Goal: Information Seeking & Learning: Learn about a topic

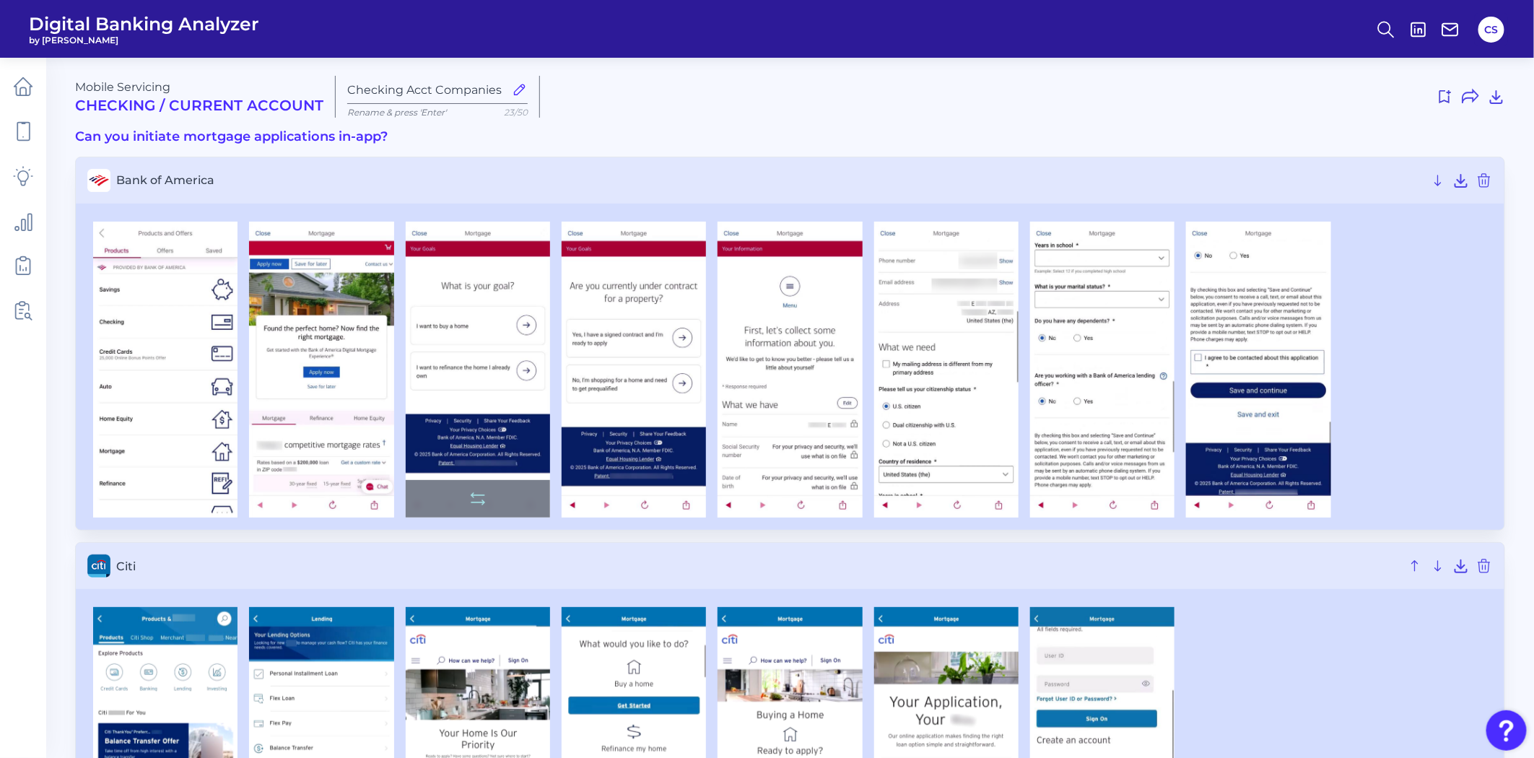
click at [479, 363] on img at bounding box center [478, 370] width 144 height 297
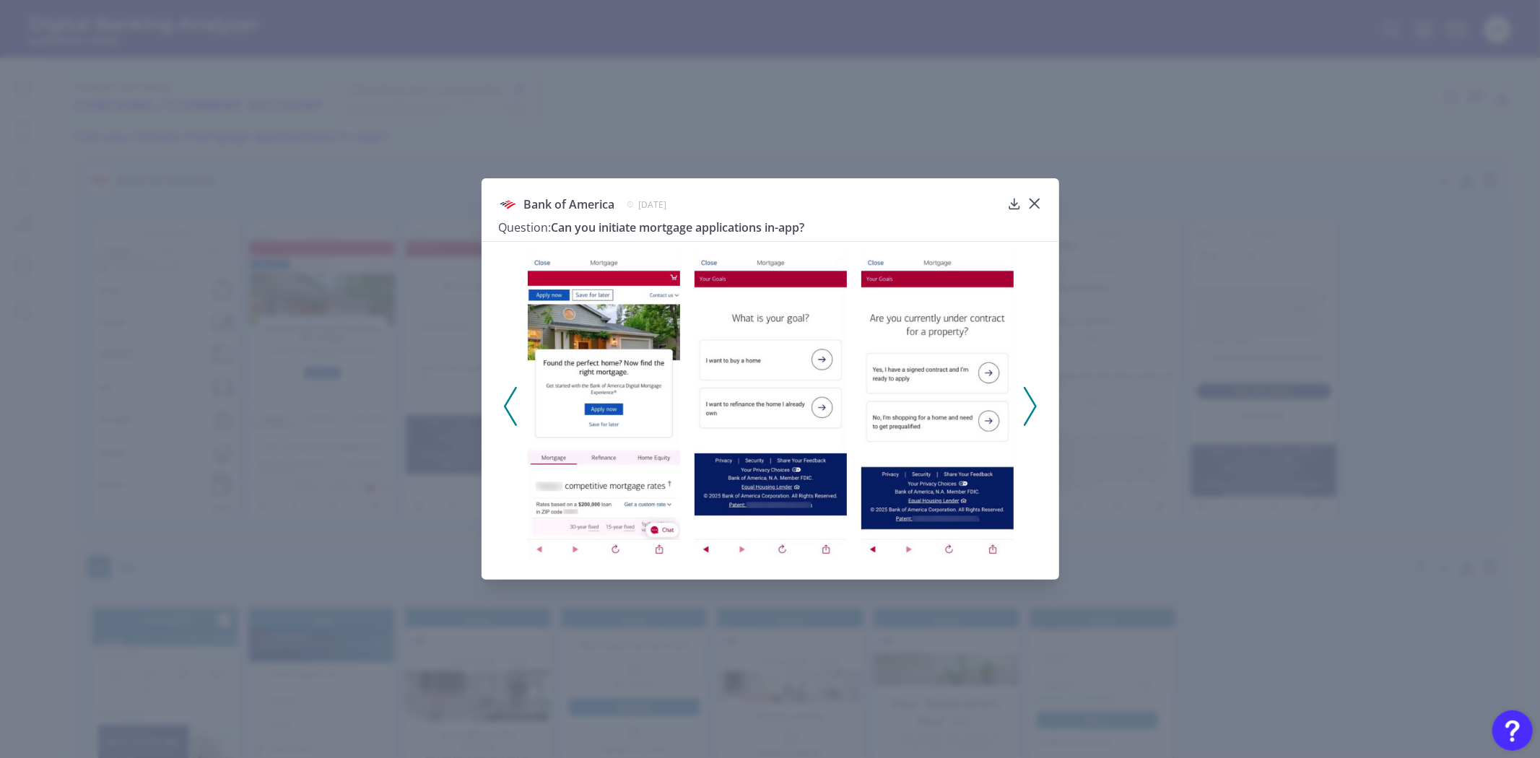
click at [963, 383] on img at bounding box center [937, 406] width 152 height 312
click at [1286, 448] on div "Bank of America [DATE] Question: Can you initiate mortgage applications in-app?" at bounding box center [770, 379] width 1540 height 758
click at [1174, 402] on div "Bank of America [DATE] Question: Can you initiate mortgage applications in-app?" at bounding box center [770, 379] width 1540 height 758
click at [1035, 197] on icon at bounding box center [1034, 203] width 14 height 14
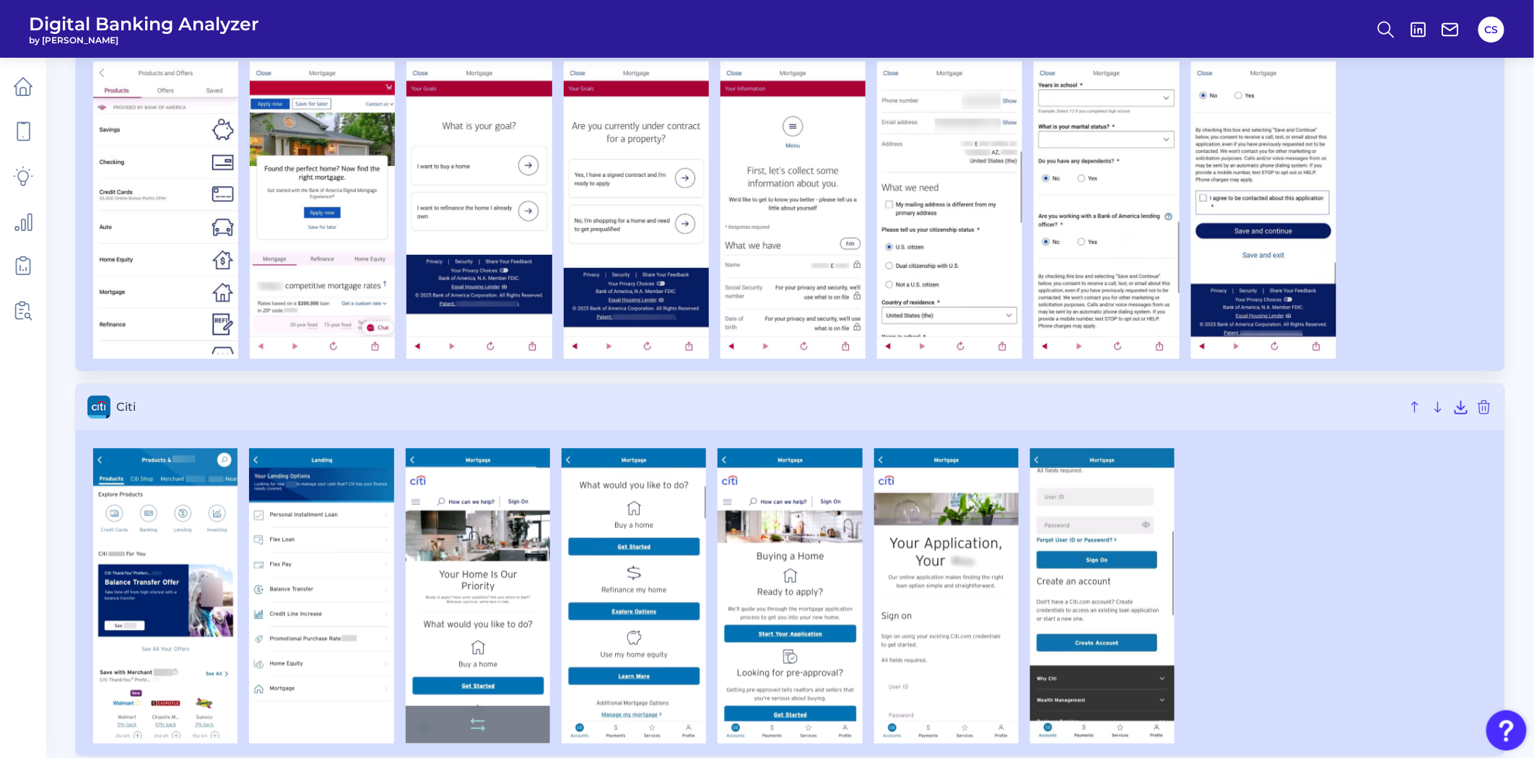
scroll to position [320, 0]
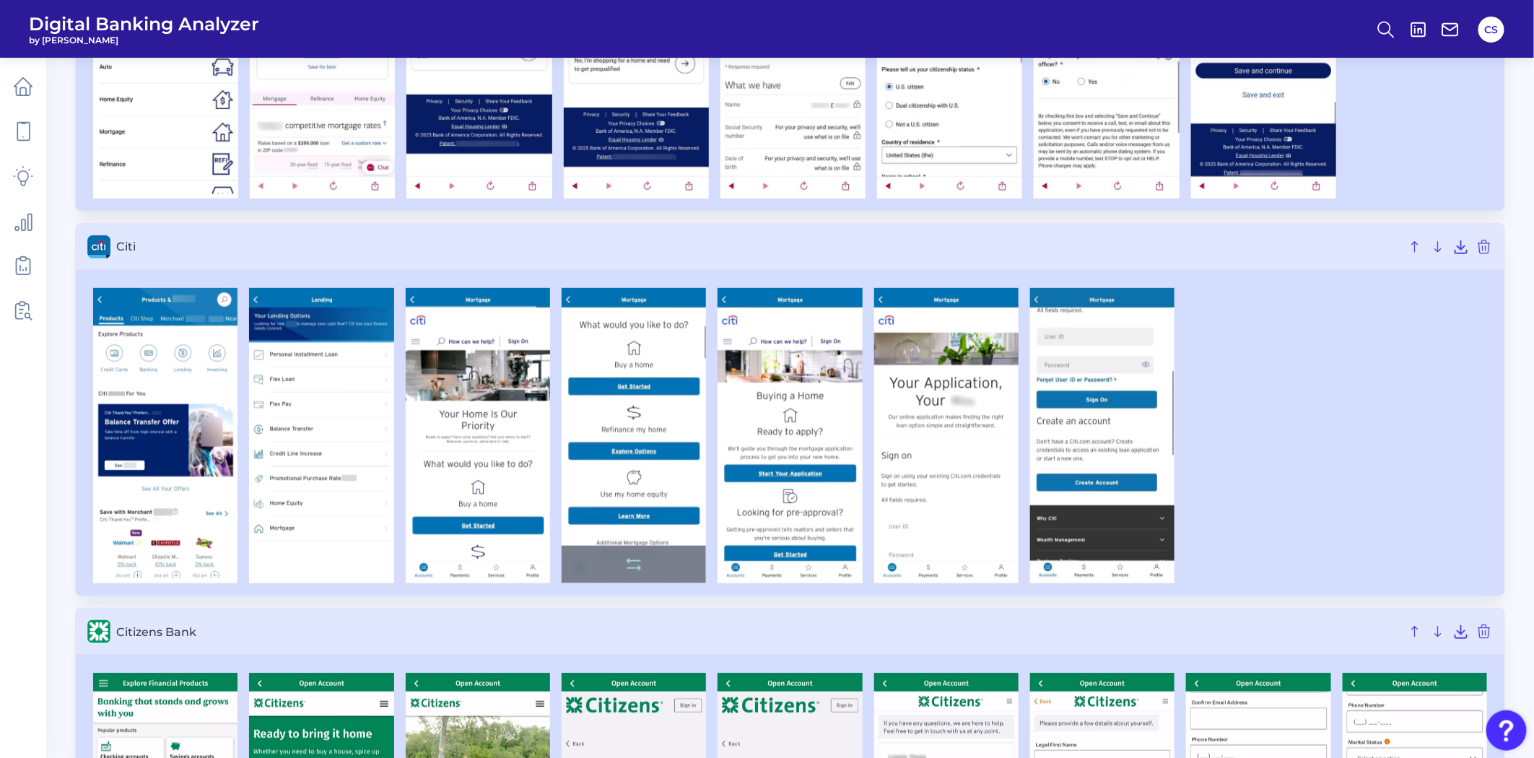
click at [634, 429] on img at bounding box center [634, 435] width 144 height 295
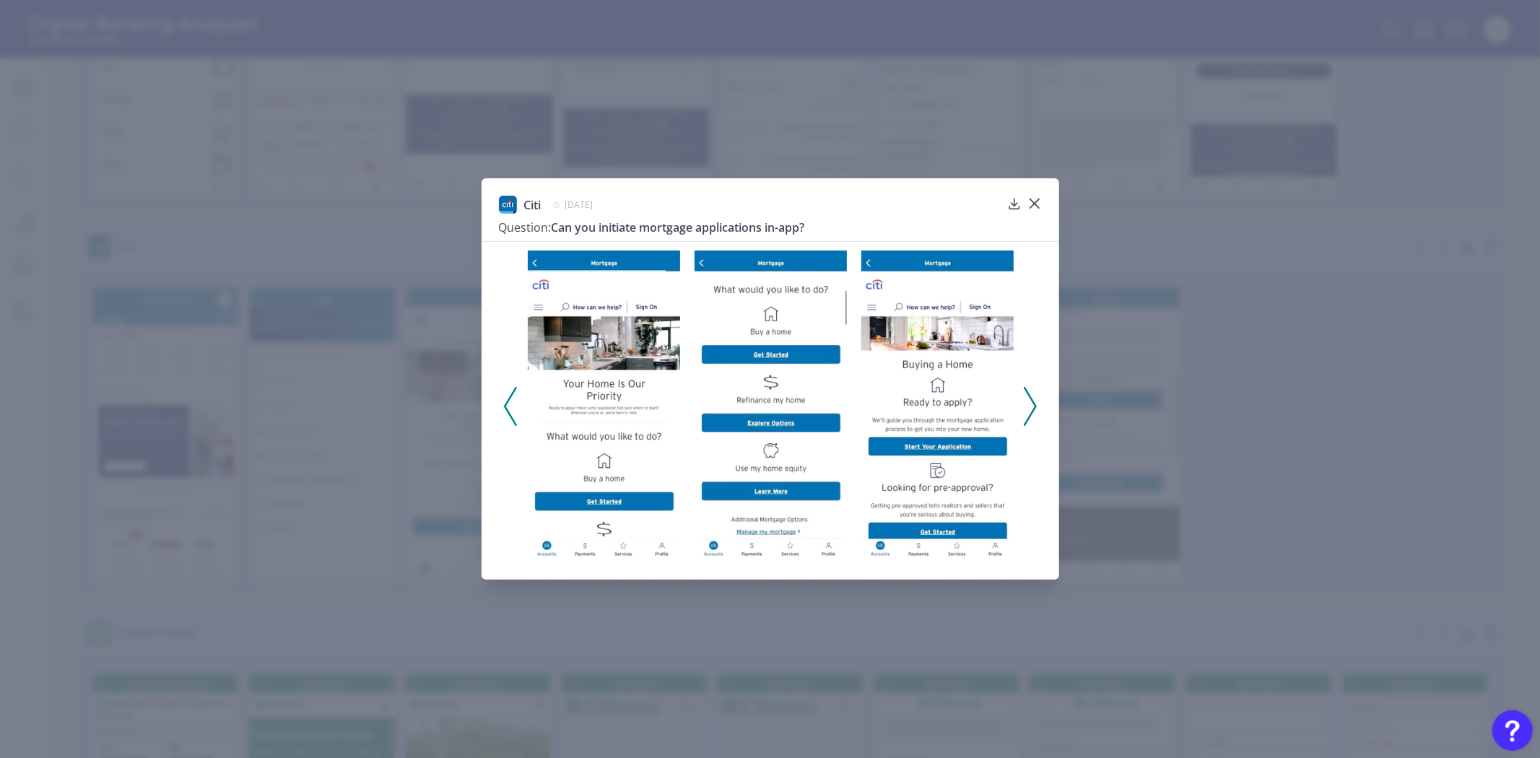
click at [1174, 394] on div "Citi [DATE] Question: Can you initiate mortgage applications in-app?" at bounding box center [770, 379] width 1540 height 758
click at [1026, 391] on polyline at bounding box center [1029, 406] width 11 height 37
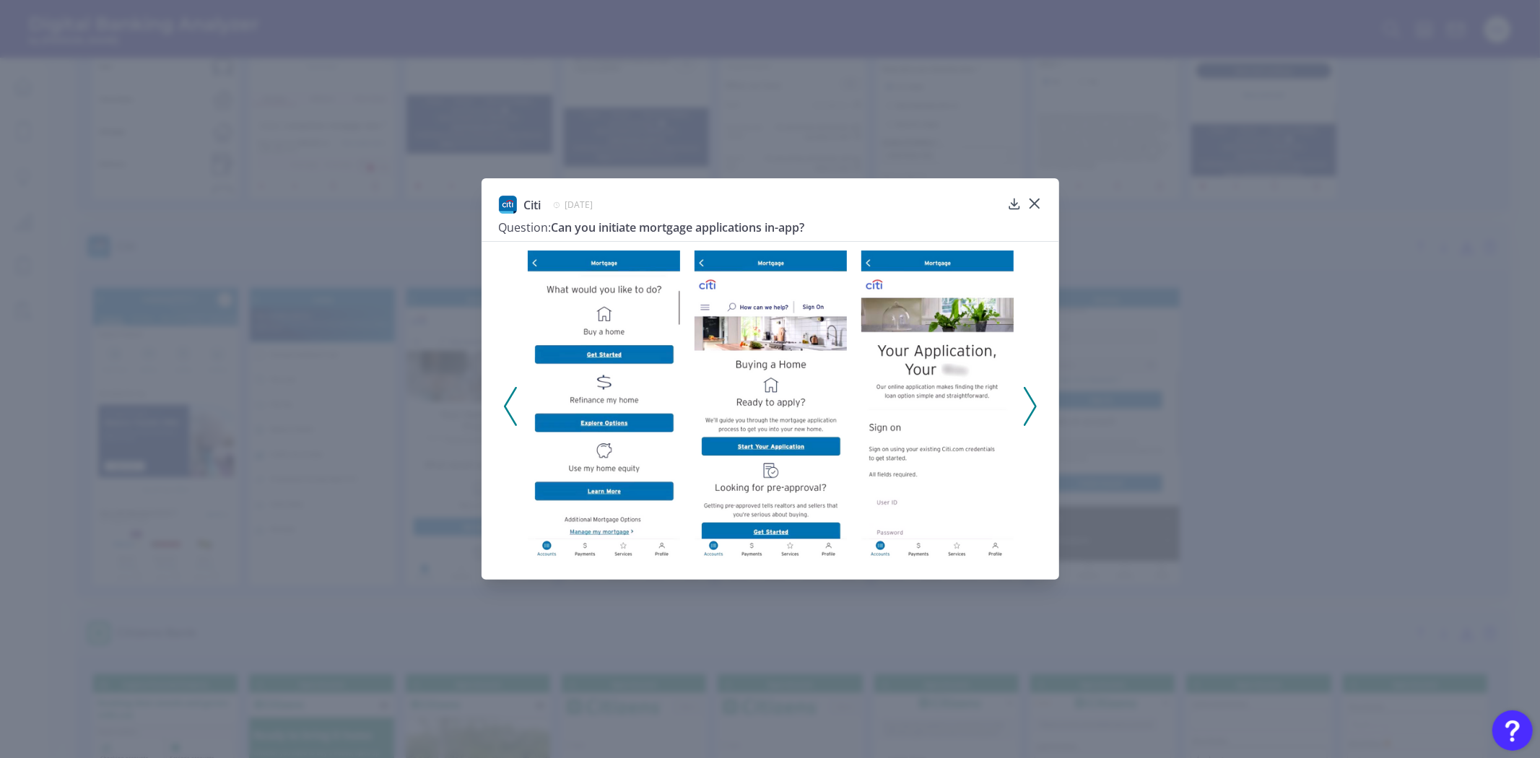
click at [1275, 354] on div "Citi [DATE] Question: Can you initiate mortgage applications in-app?" at bounding box center [770, 379] width 1540 height 758
click at [1031, 196] on button at bounding box center [1034, 203] width 14 height 14
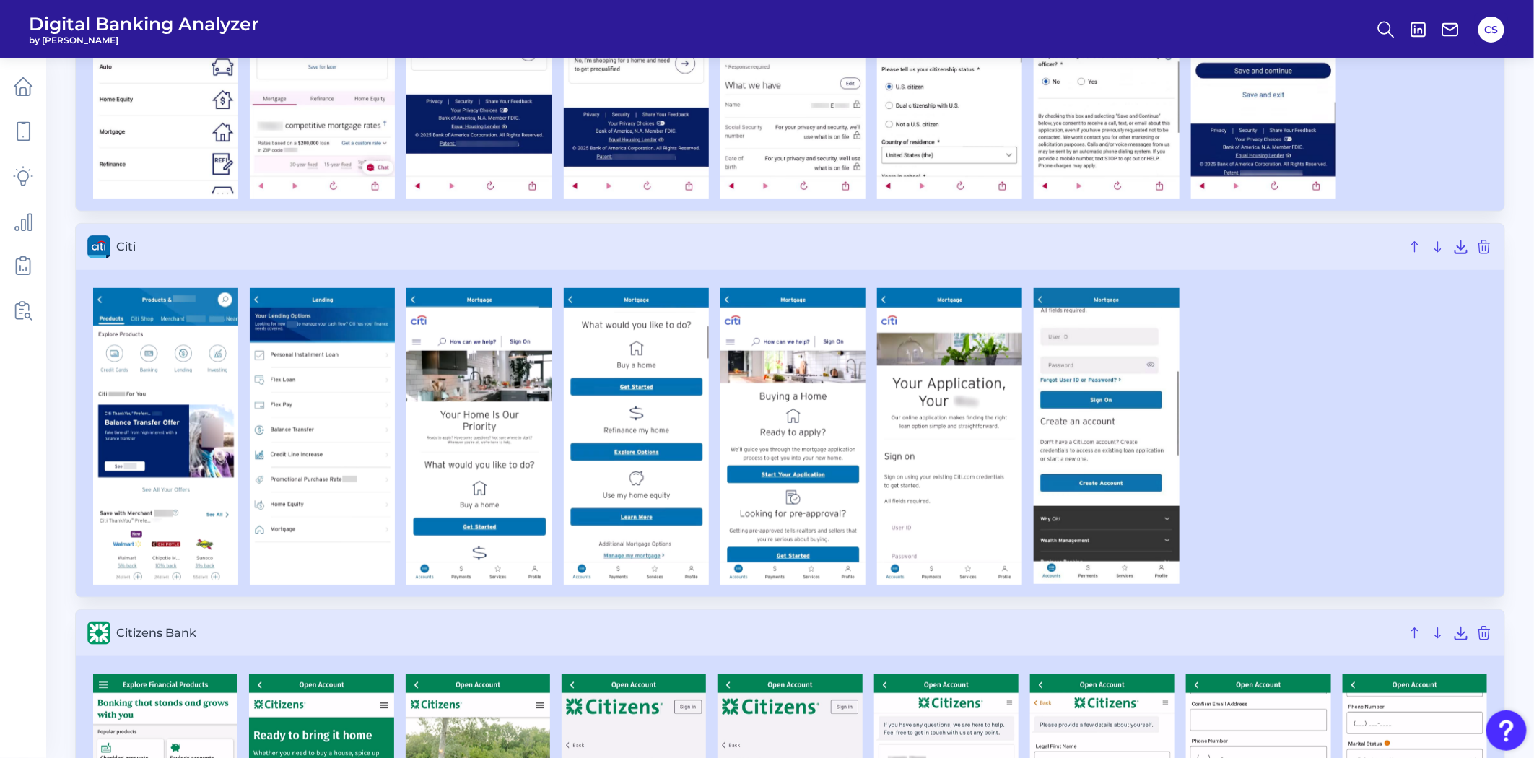
click at [1031, 204] on div at bounding box center [790, 50] width 1428 height 322
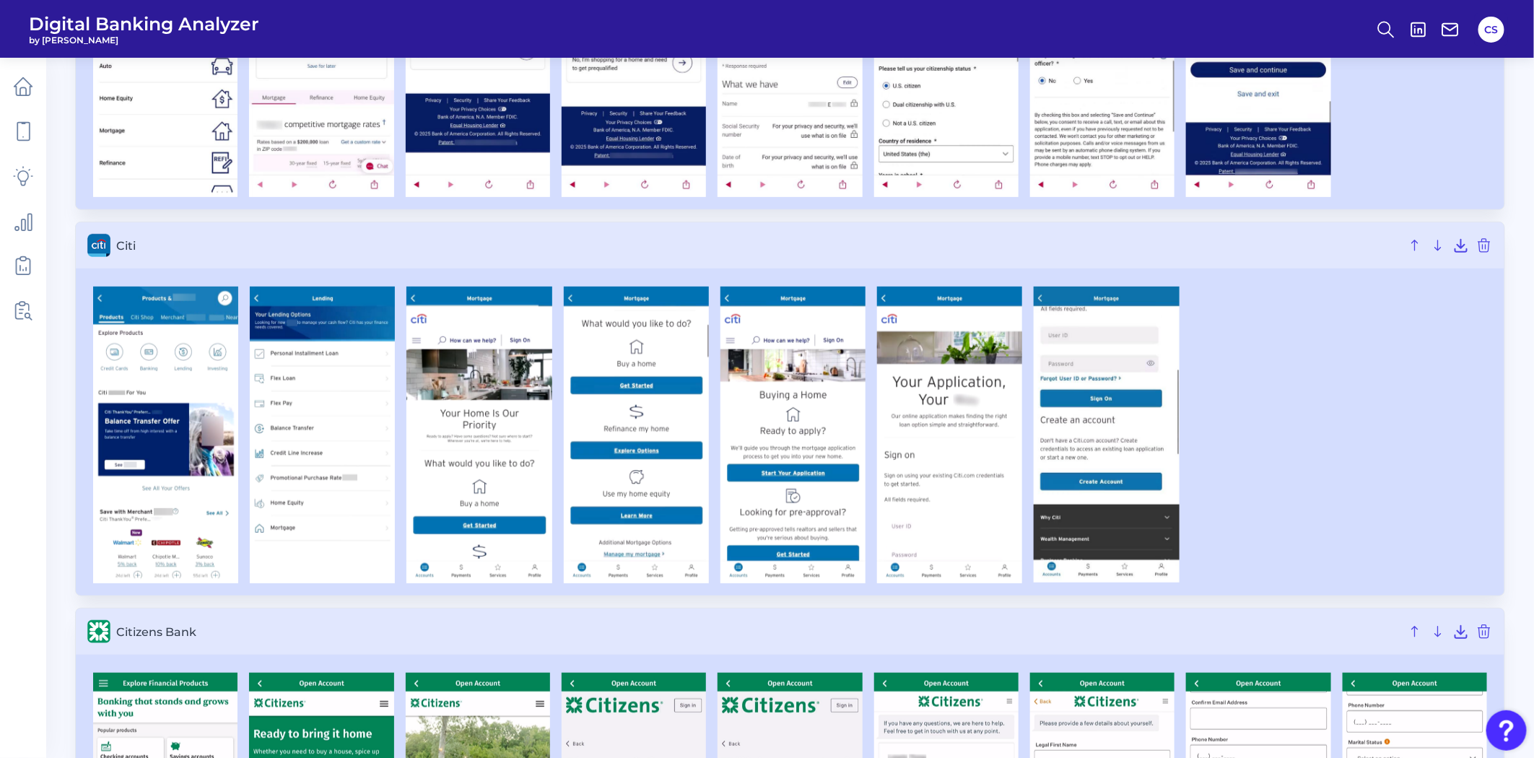
scroll to position [641, 0]
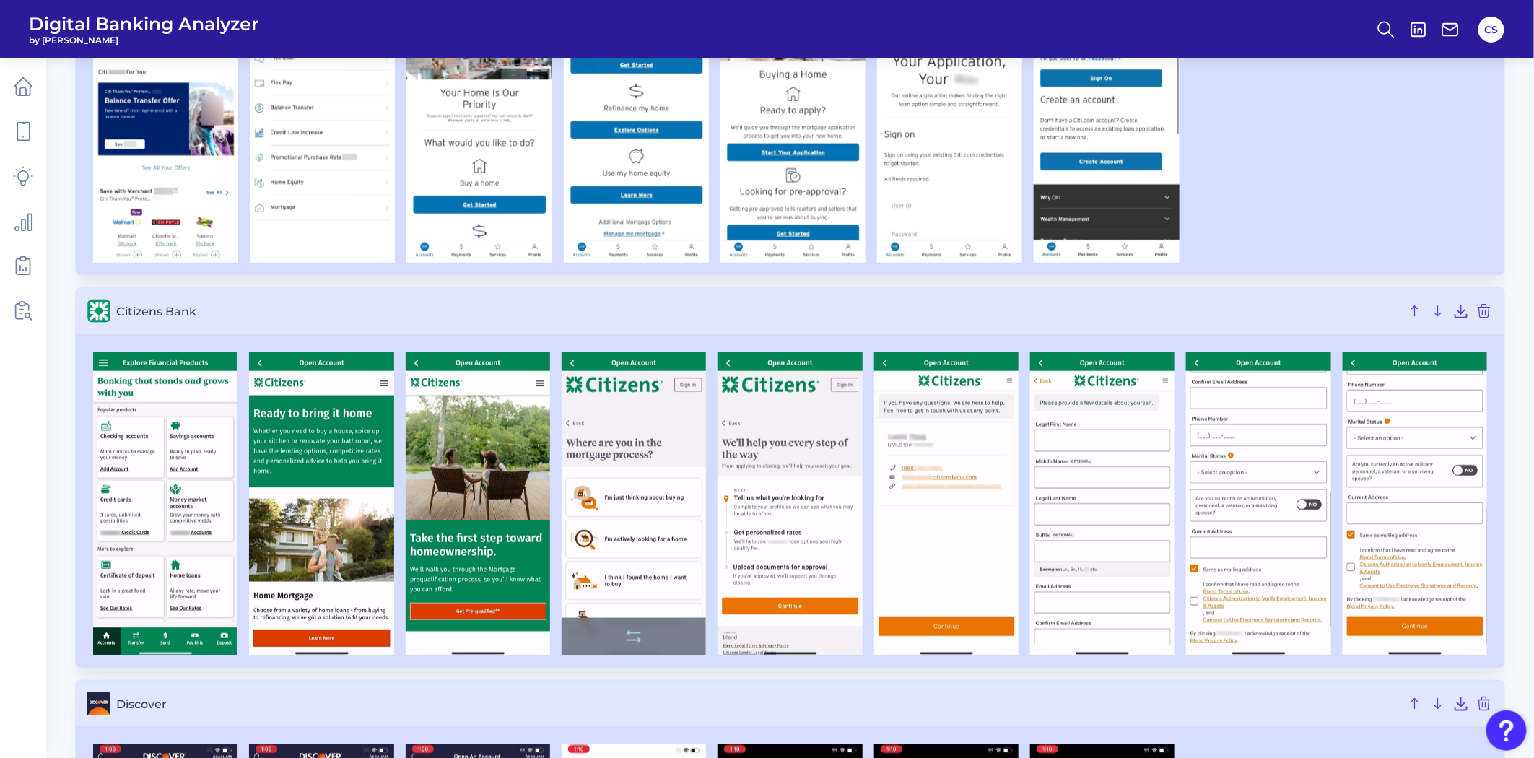
click at [621, 507] on img at bounding box center [634, 503] width 144 height 303
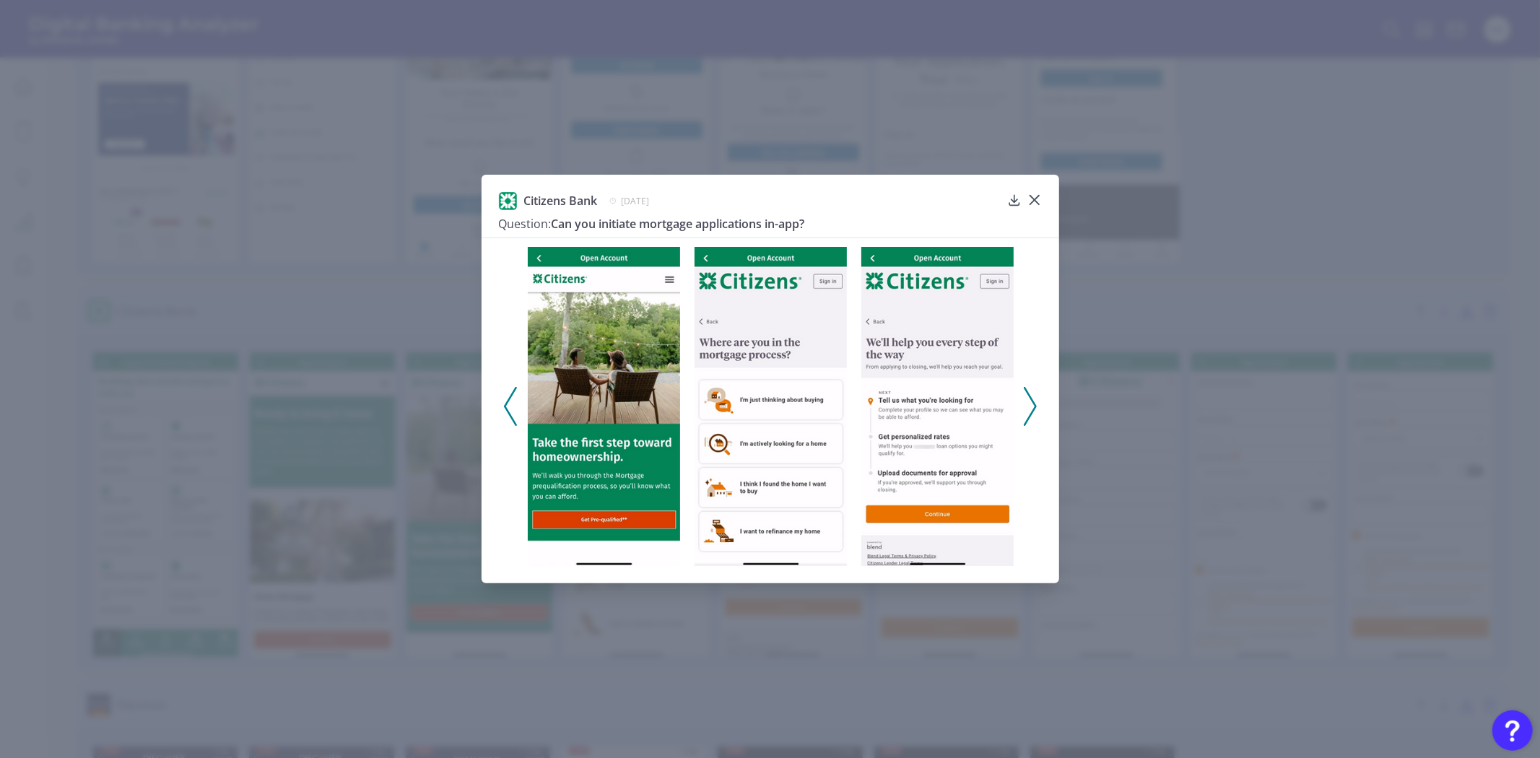
click at [1462, 445] on div "Citizens Bank [DATE] Question: Can you initiate mortgage applications in-app?" at bounding box center [770, 379] width 1540 height 758
click at [1228, 430] on div "Citizens Bank [DATE] Question: Can you initiate mortgage applications in-app?" at bounding box center [770, 379] width 1540 height 758
click at [1029, 193] on icon at bounding box center [1034, 200] width 14 height 14
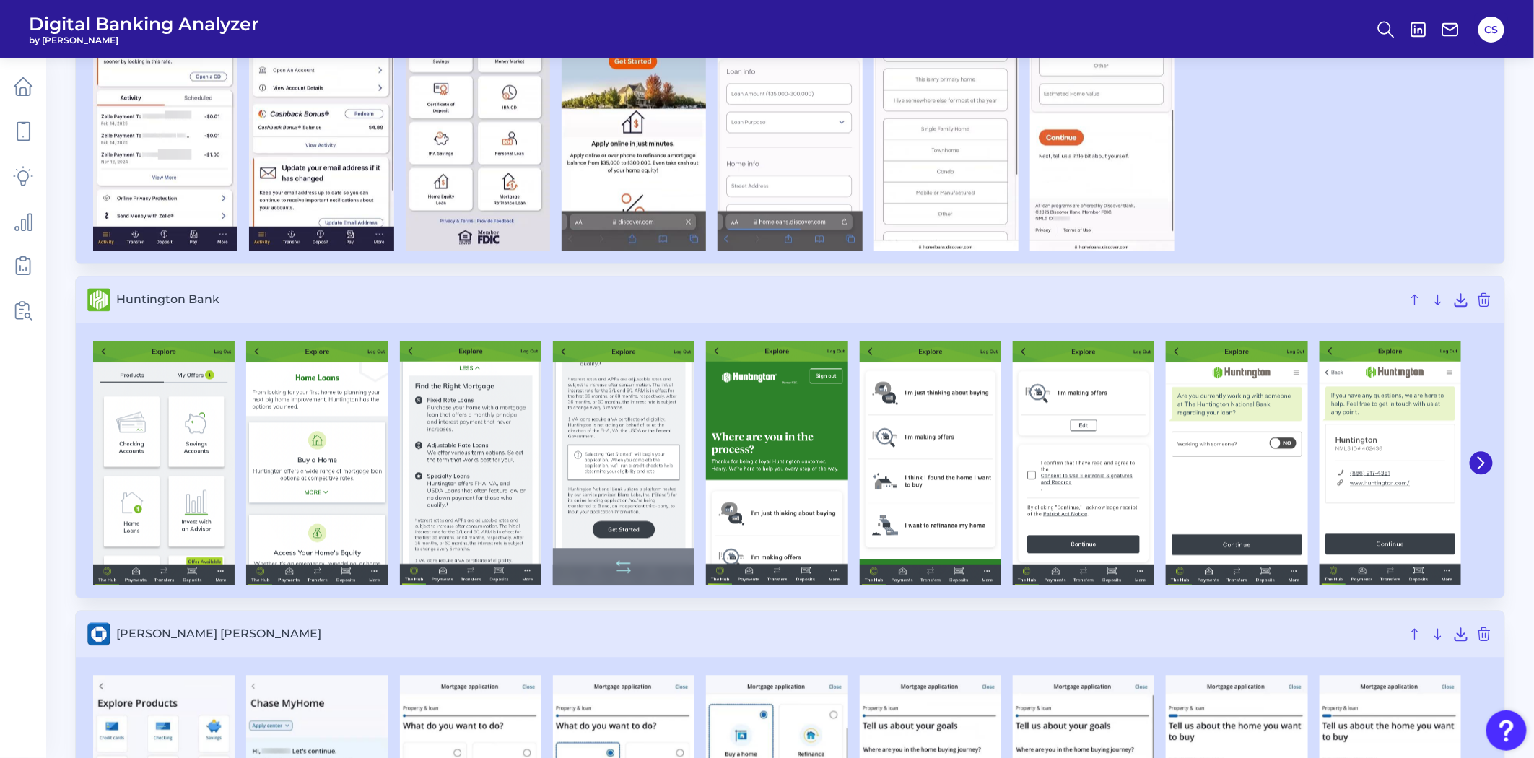
scroll to position [1524, 0]
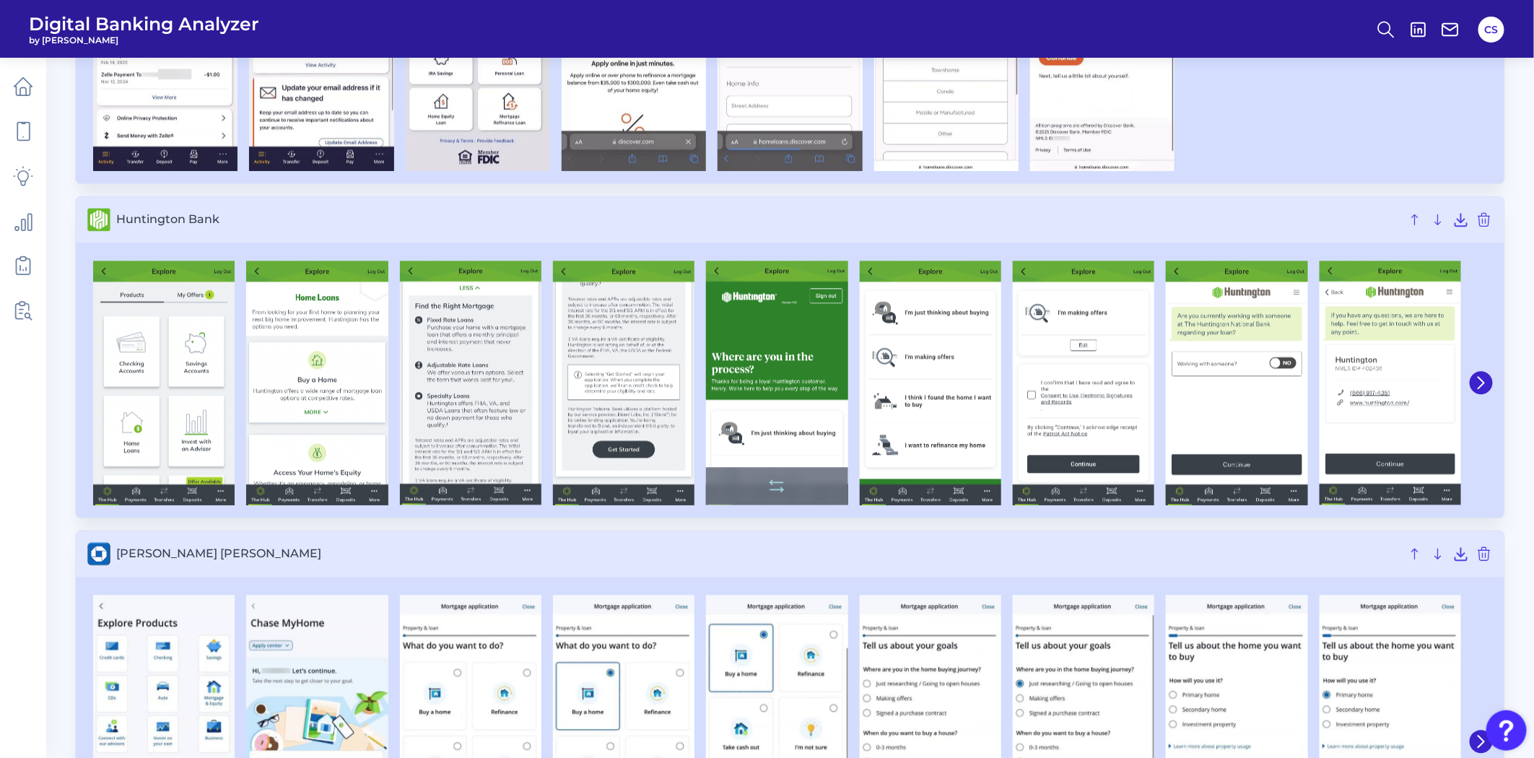
click at [761, 385] on img at bounding box center [776, 383] width 141 height 244
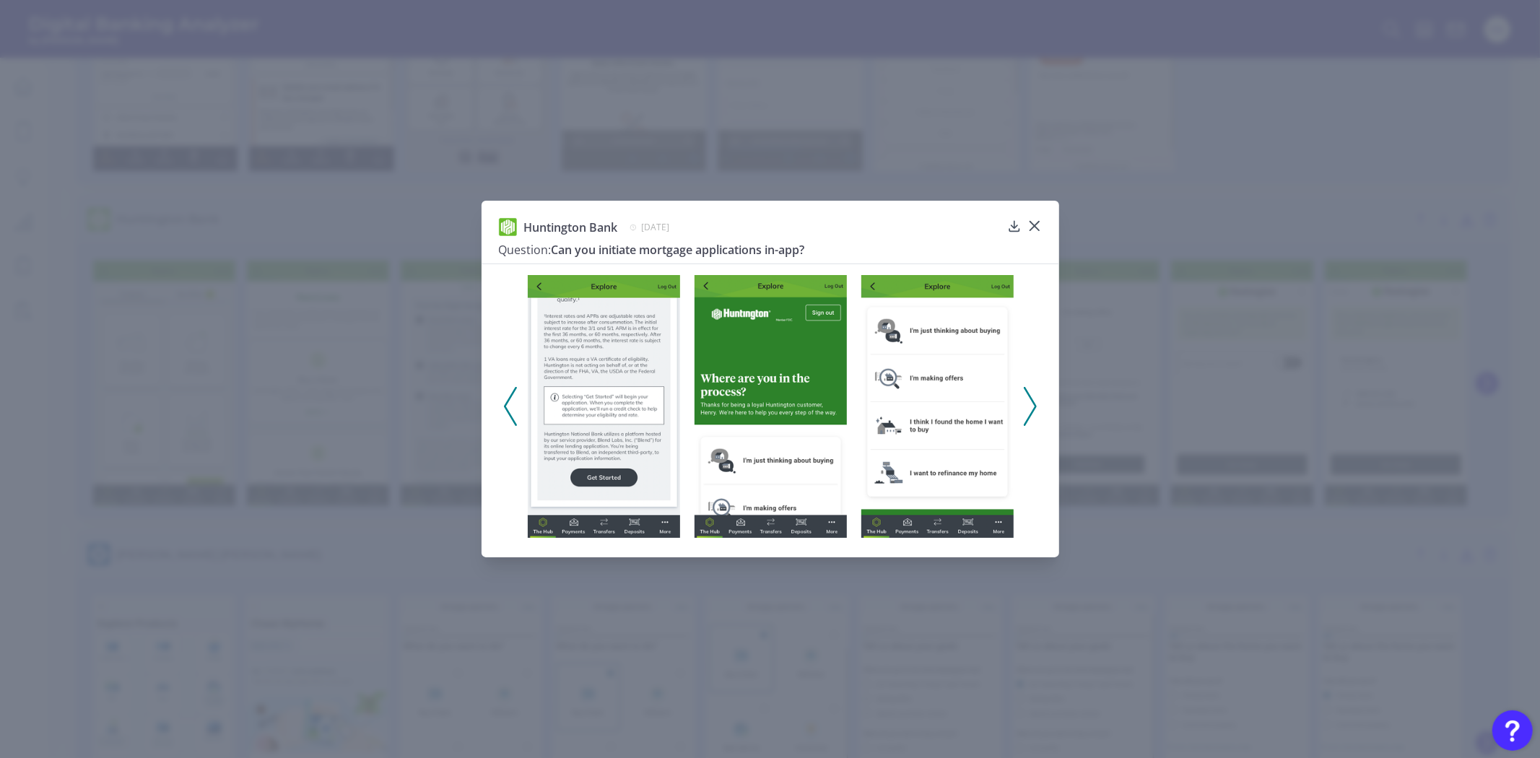
click at [1460, 429] on div "Huntington Bank [DATE] Question: Can you initiate mortgage applications in-app?" at bounding box center [770, 379] width 1540 height 758
click at [1034, 219] on icon at bounding box center [1034, 226] width 14 height 14
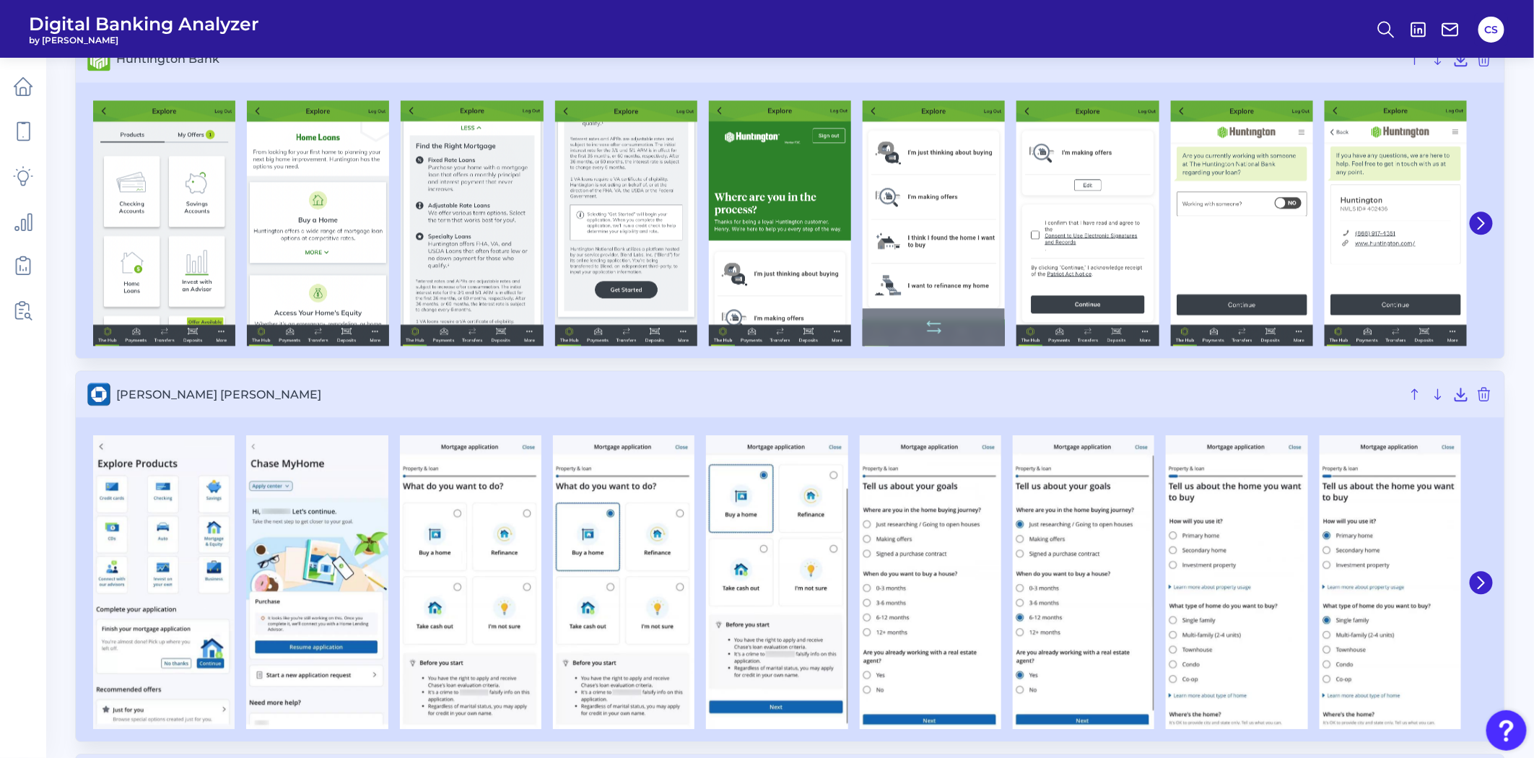
scroll to position [1764, 0]
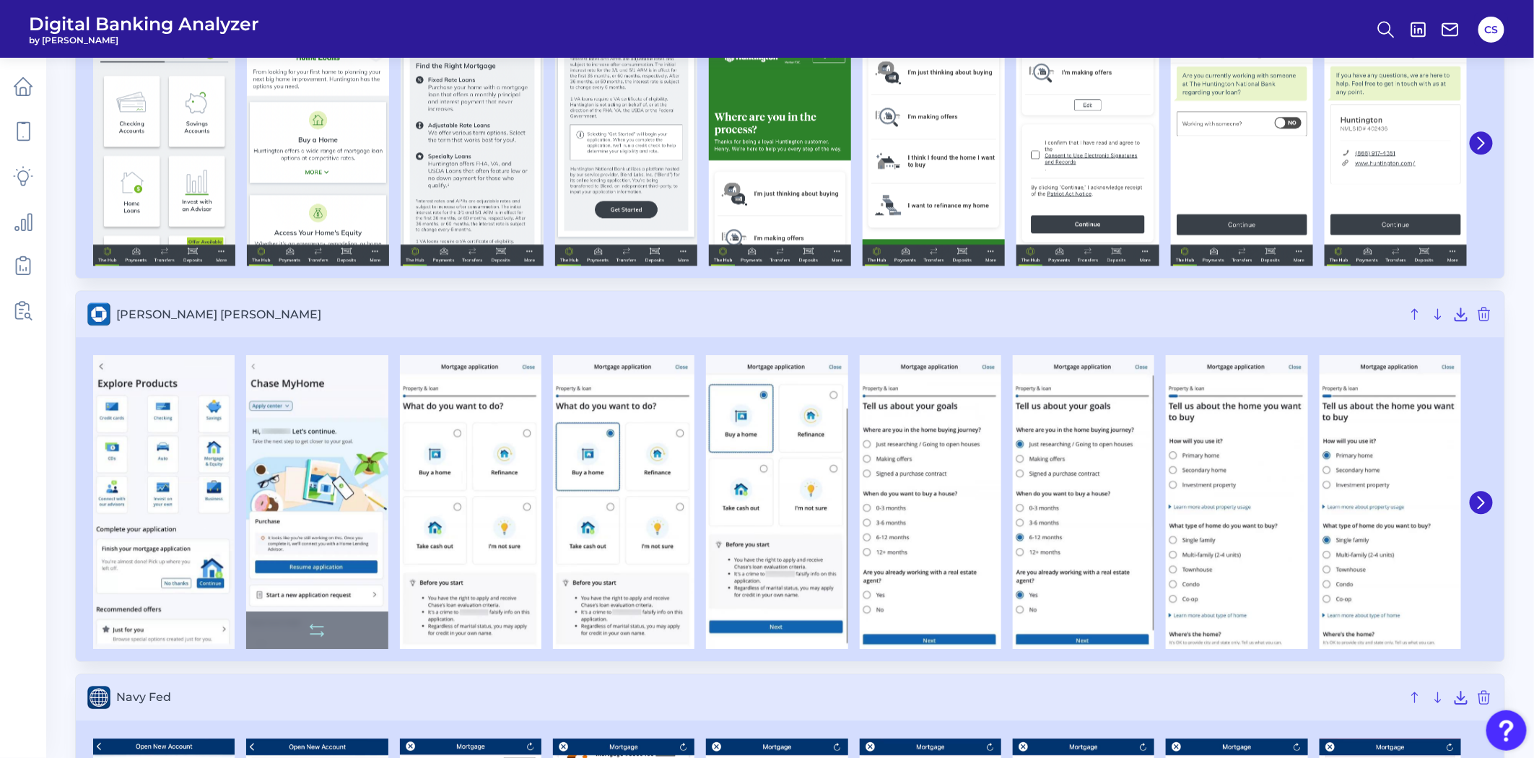
click at [306, 510] on img at bounding box center [316, 501] width 141 height 293
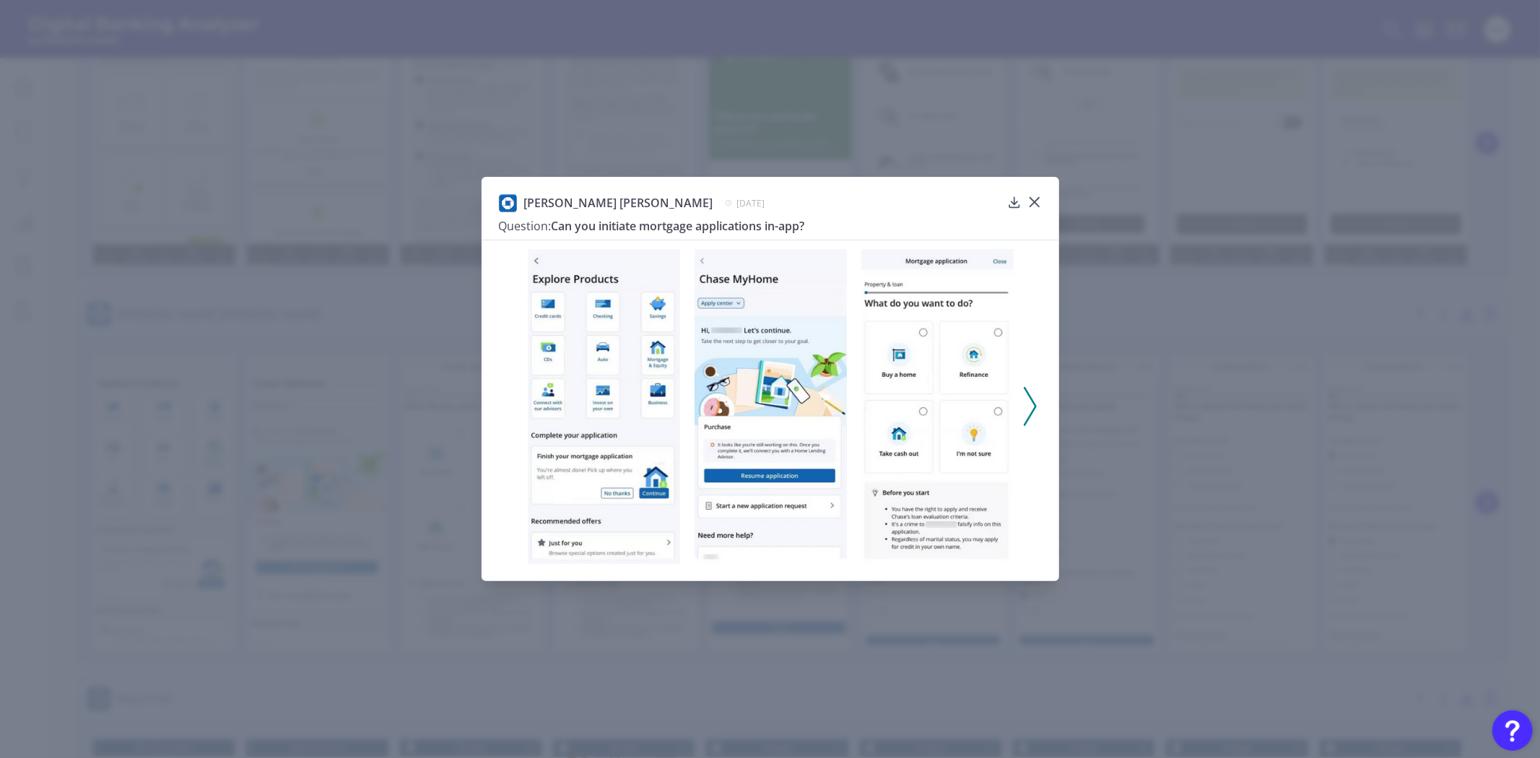
click at [932, 359] on img at bounding box center [937, 406] width 152 height 315
click at [1026, 407] on icon at bounding box center [1029, 406] width 13 height 39
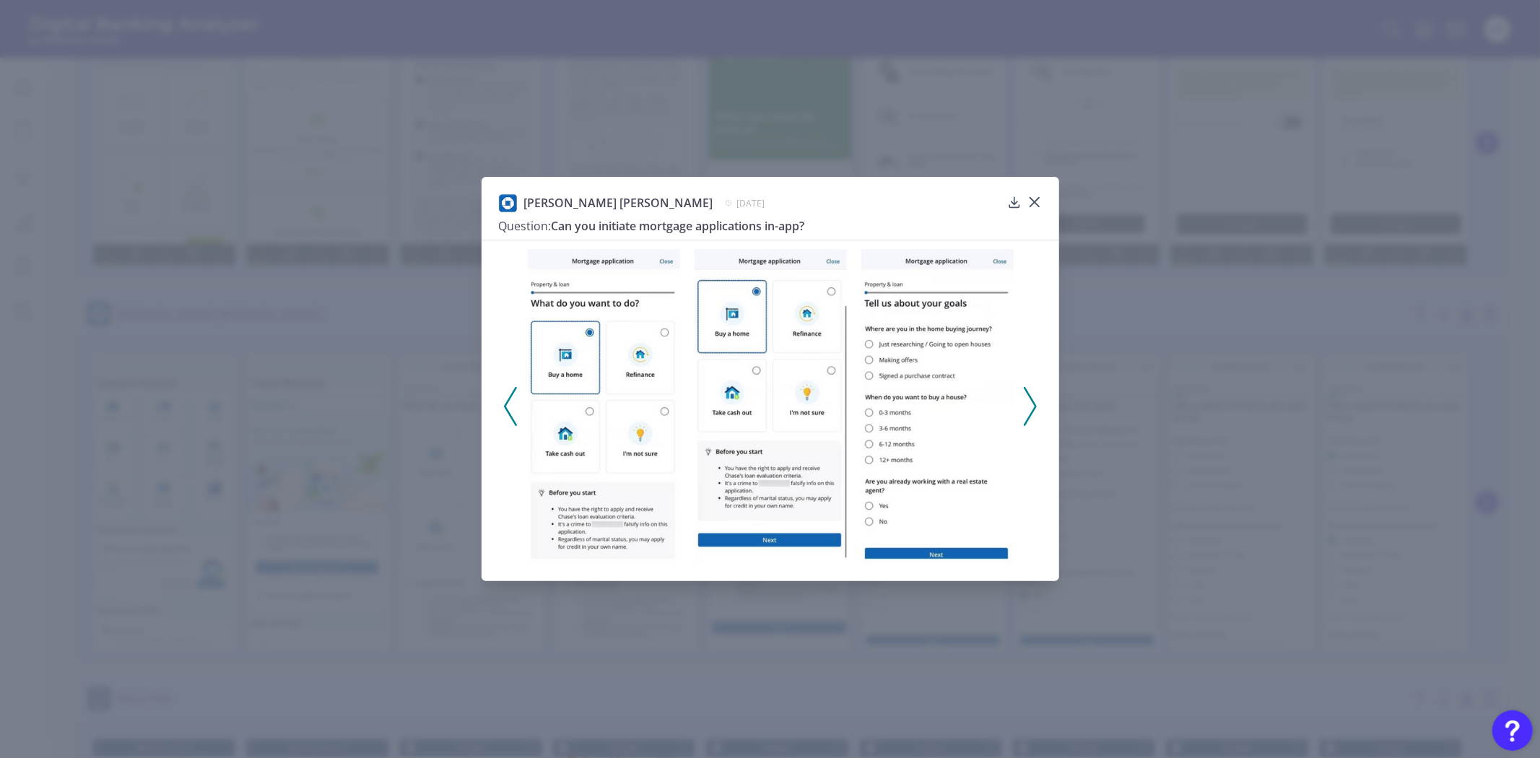
click at [1264, 451] on div "[PERSON_NAME] [PERSON_NAME] [DATE] Question: Can you initiate mortgage applicat…" at bounding box center [770, 379] width 1540 height 758
click at [1148, 365] on div "[PERSON_NAME] [PERSON_NAME] [DATE] Question: Can you initiate mortgage applicat…" at bounding box center [770, 379] width 1540 height 758
click at [1035, 201] on icon at bounding box center [1033, 202] width 9 height 9
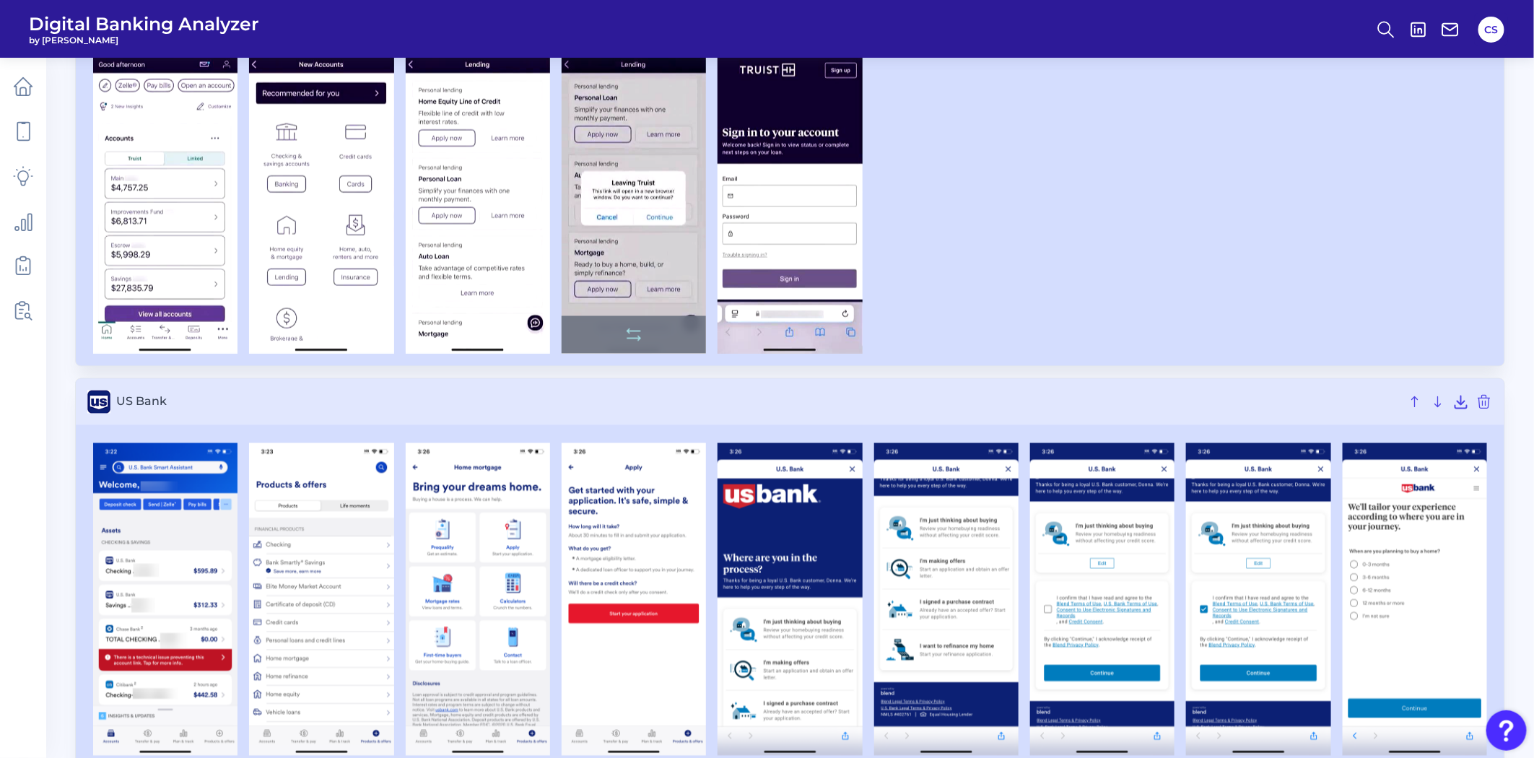
scroll to position [4009, 0]
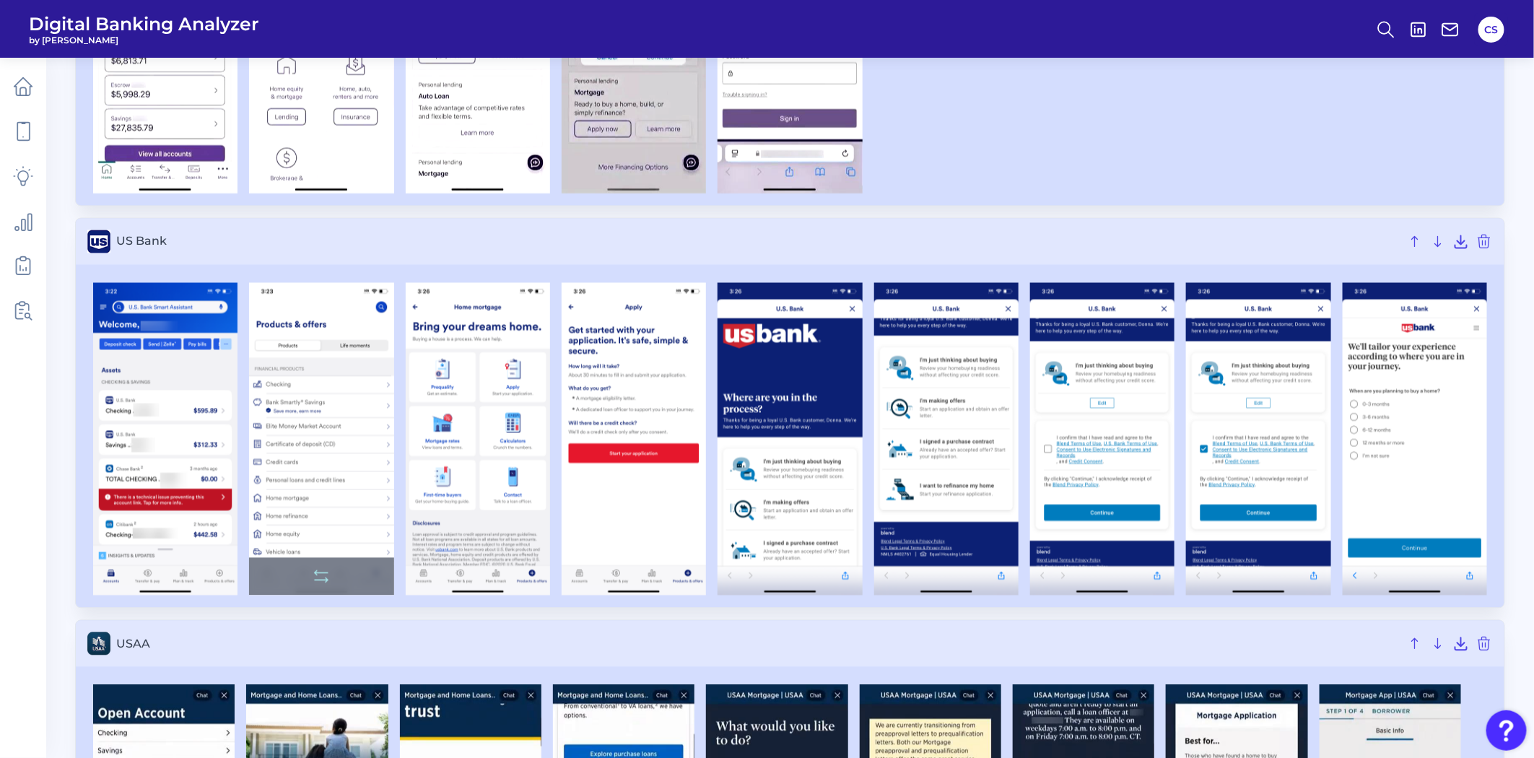
click at [316, 404] on img at bounding box center [321, 439] width 144 height 313
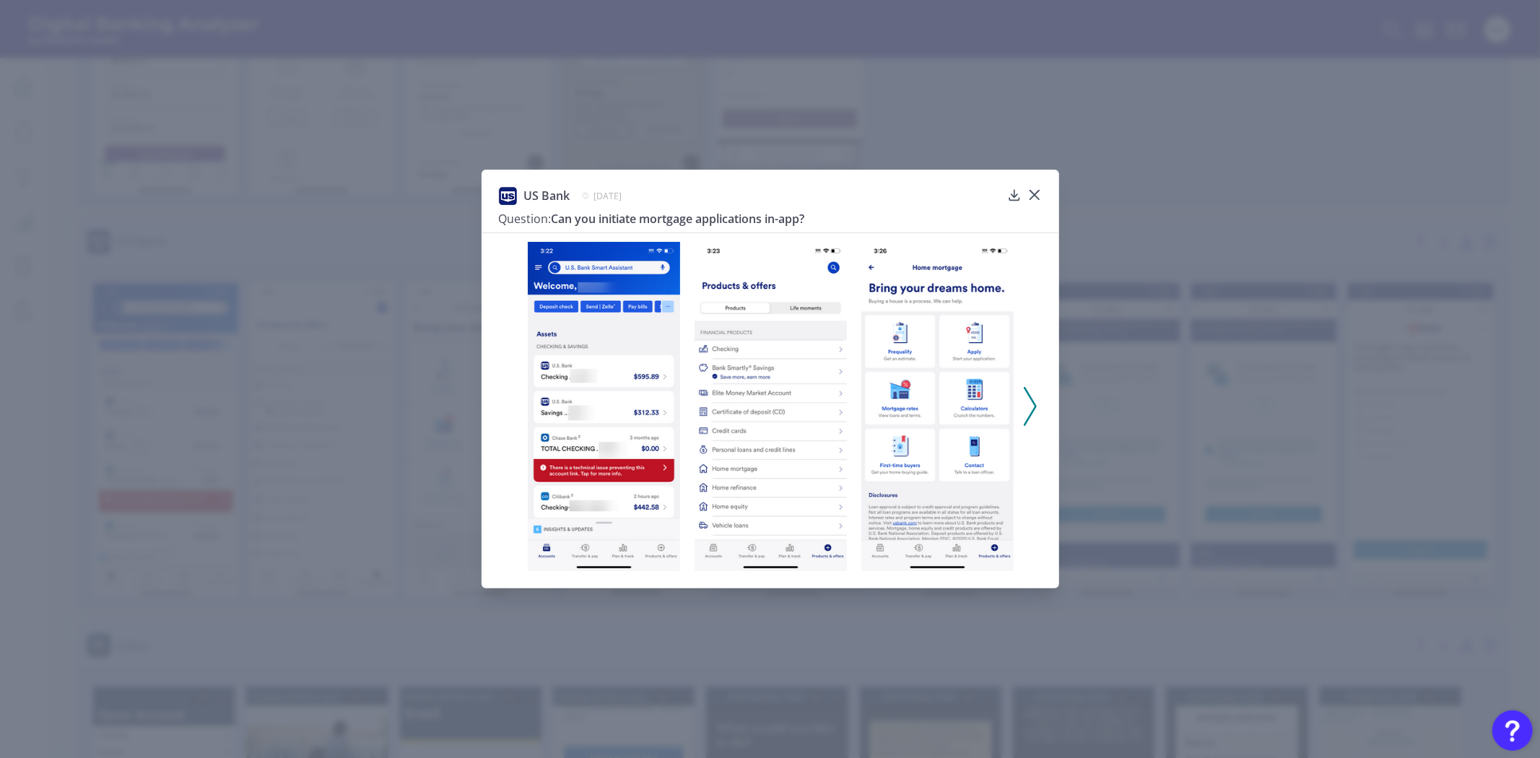
click at [932, 390] on img at bounding box center [937, 407] width 152 height 330
click at [14, 546] on div "US Bank [DATE] Question: Can you initiate mortgage applications in-app?" at bounding box center [770, 379] width 1540 height 758
click at [1025, 411] on icon at bounding box center [1029, 406] width 13 height 39
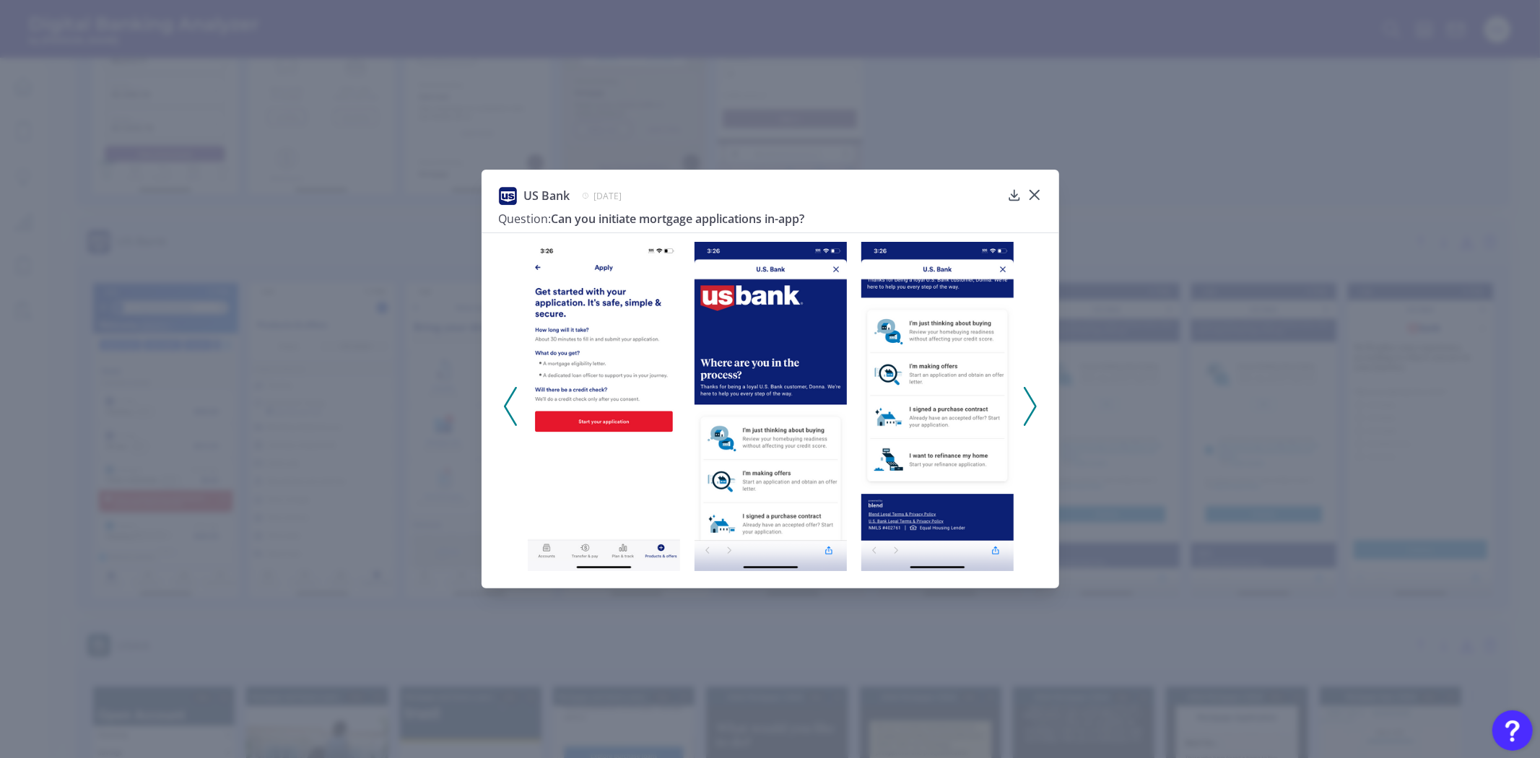
click at [1025, 411] on icon at bounding box center [1029, 406] width 13 height 39
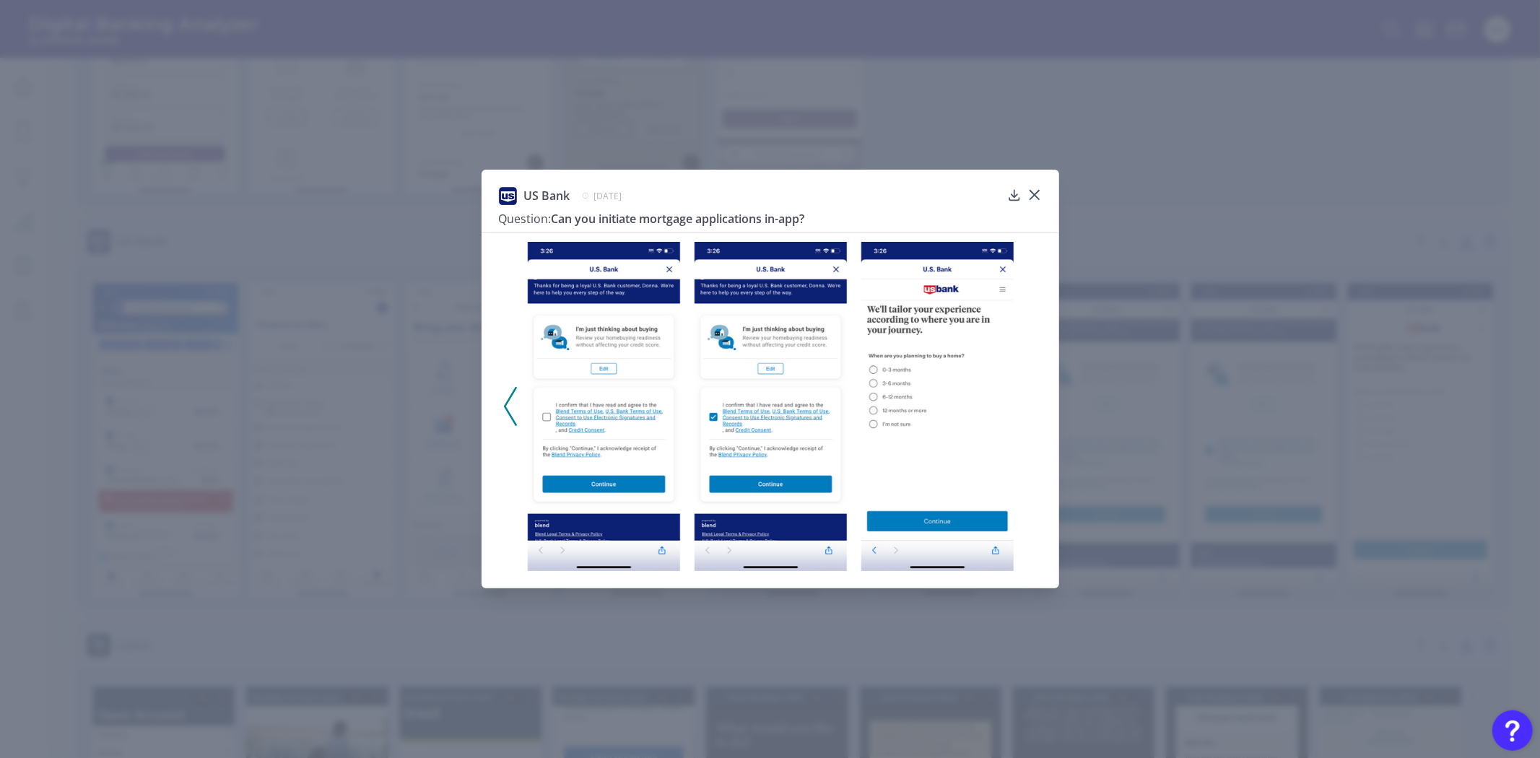
click at [501, 406] on div at bounding box center [769, 401] width 577 height 339
click at [501, 409] on div at bounding box center [769, 401] width 577 height 339
click at [515, 420] on icon at bounding box center [510, 406] width 13 height 39
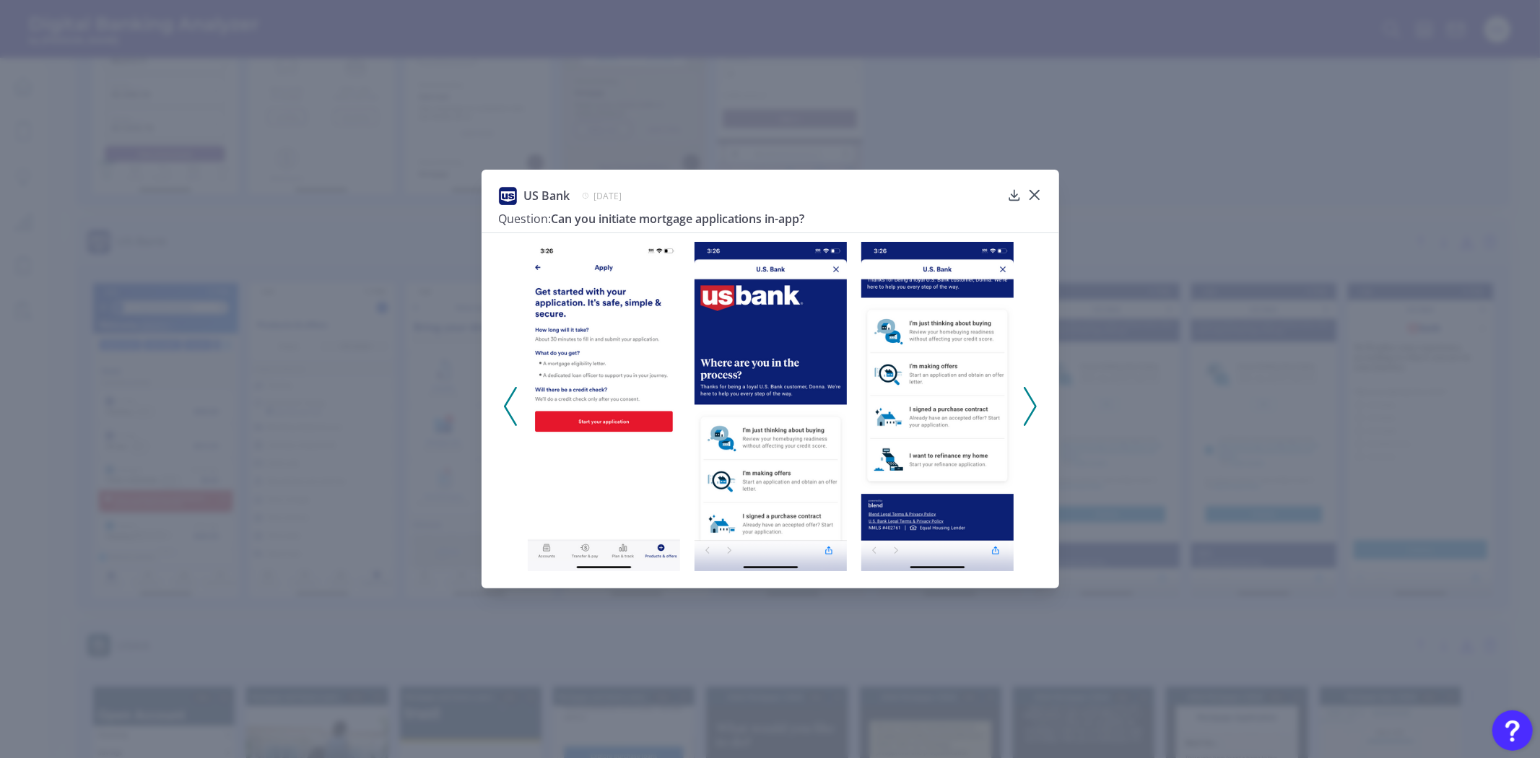
click at [691, 470] on div at bounding box center [770, 407] width 167 height 330
click at [1142, 457] on div "US Bank [DATE] Question: Can you initiate mortgage applications in-app?" at bounding box center [770, 379] width 1540 height 758
click at [1038, 191] on icon at bounding box center [1033, 194] width 9 height 9
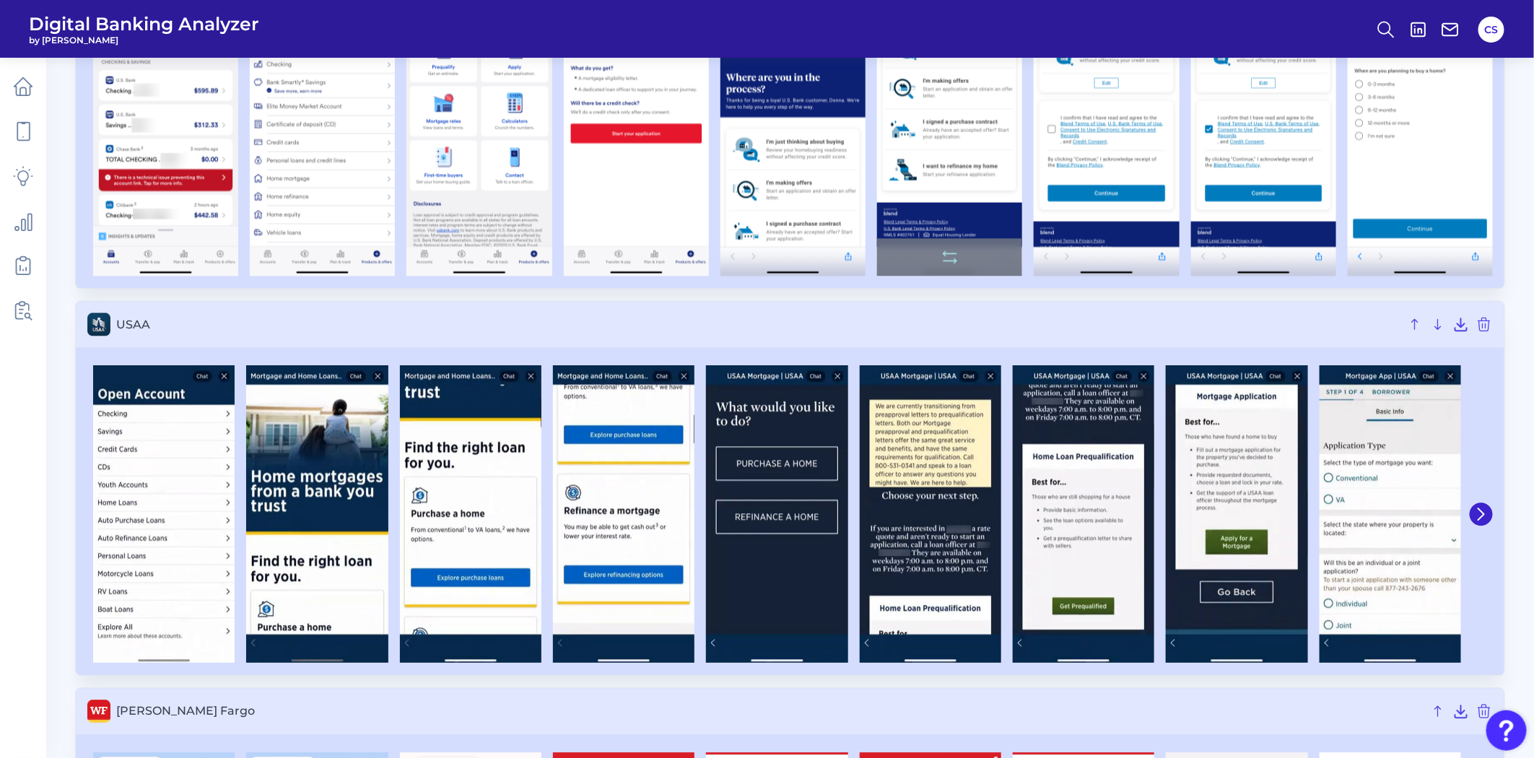
scroll to position [4411, 0]
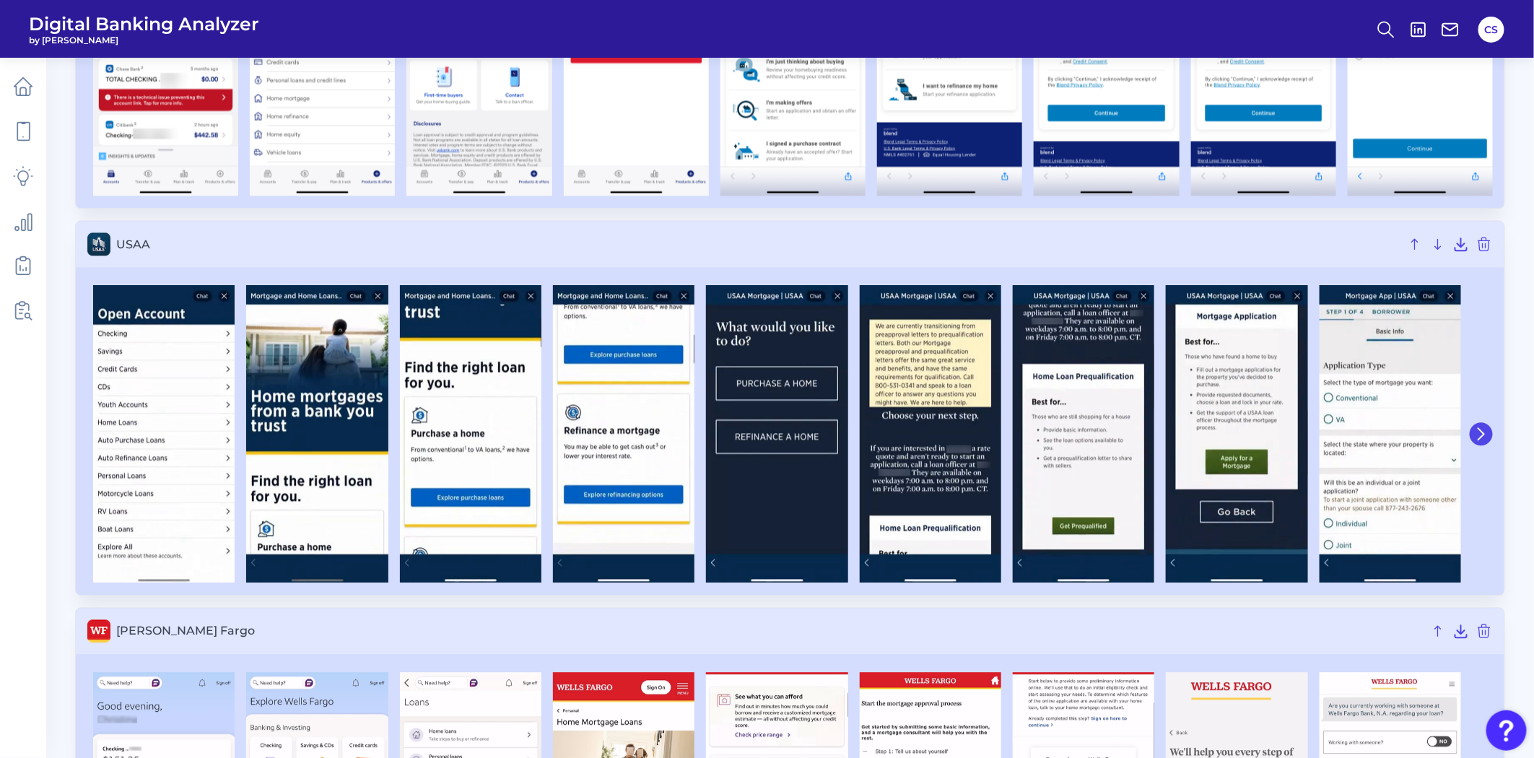
click at [1484, 436] on icon at bounding box center [1481, 433] width 13 height 13
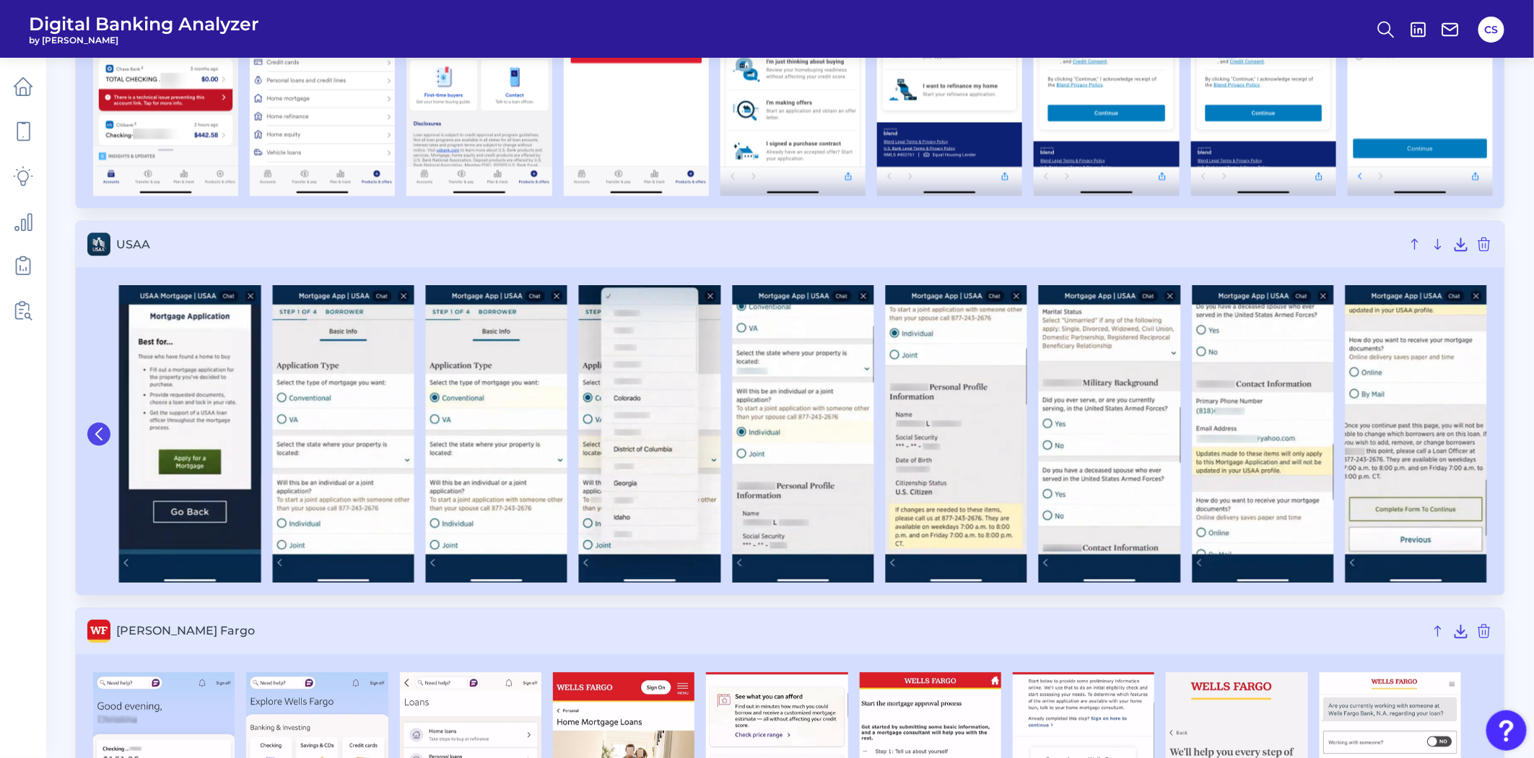
click at [105, 438] on button at bounding box center [98, 433] width 23 height 23
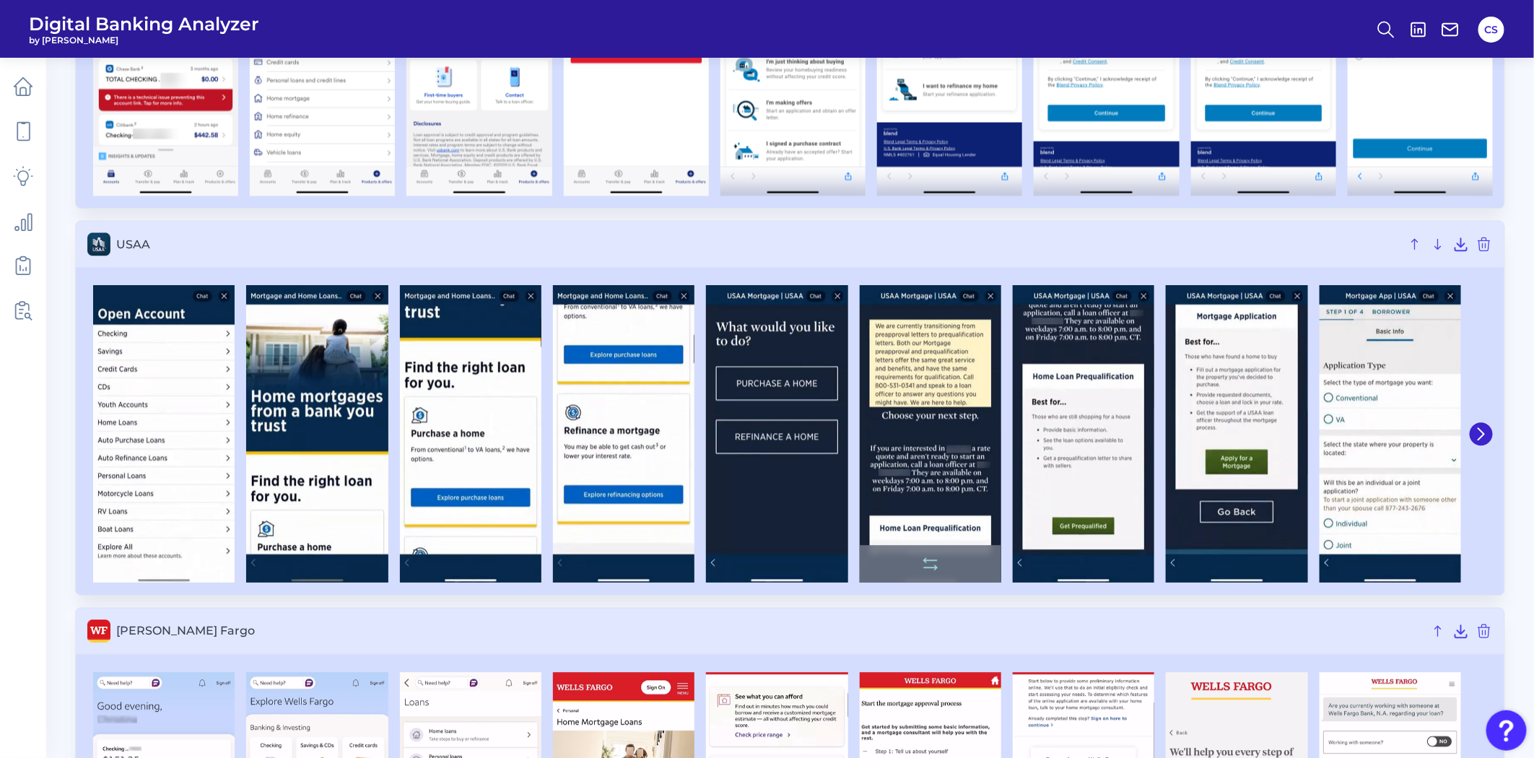
scroll to position [4657, 0]
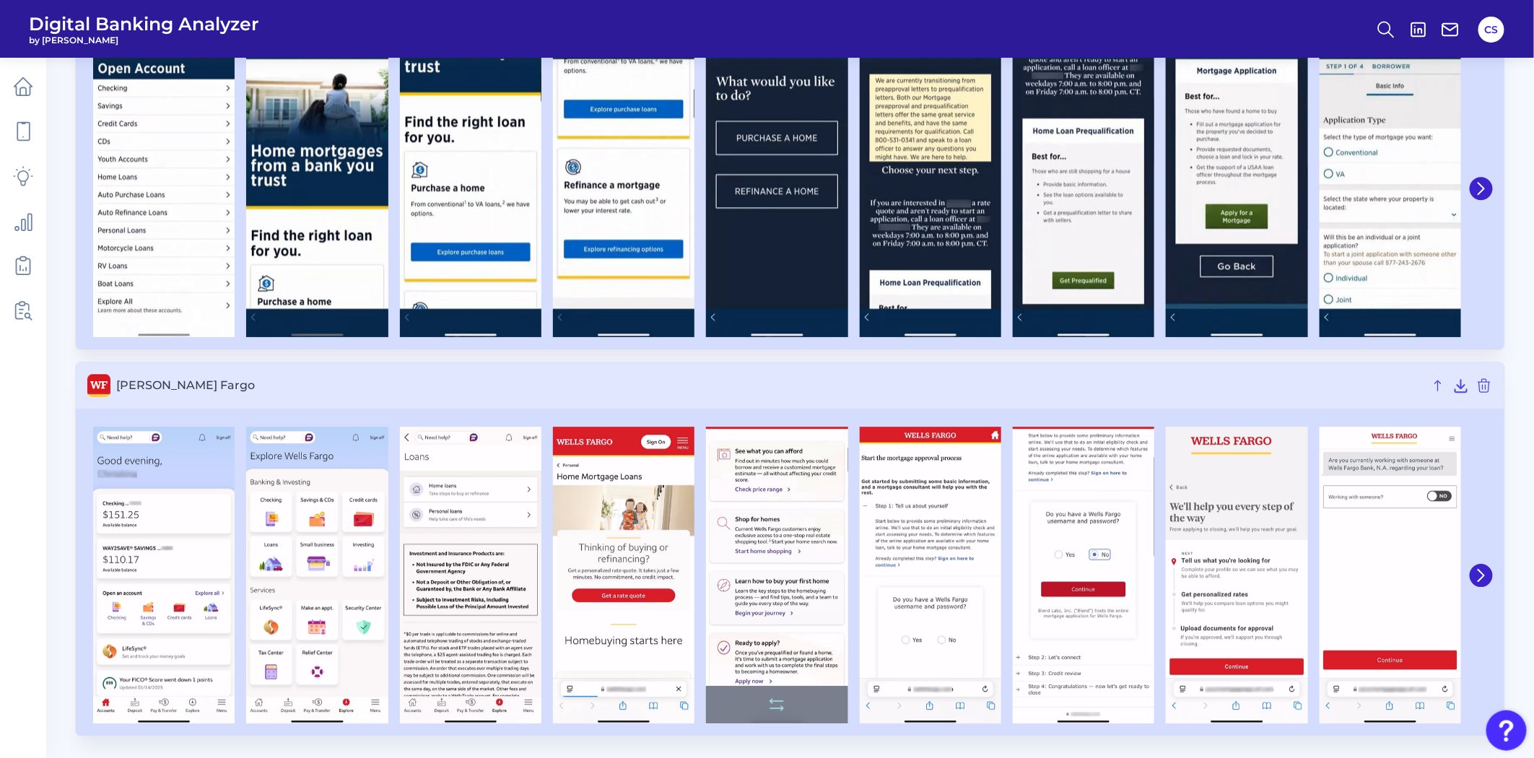
click at [751, 566] on img at bounding box center [776, 575] width 141 height 297
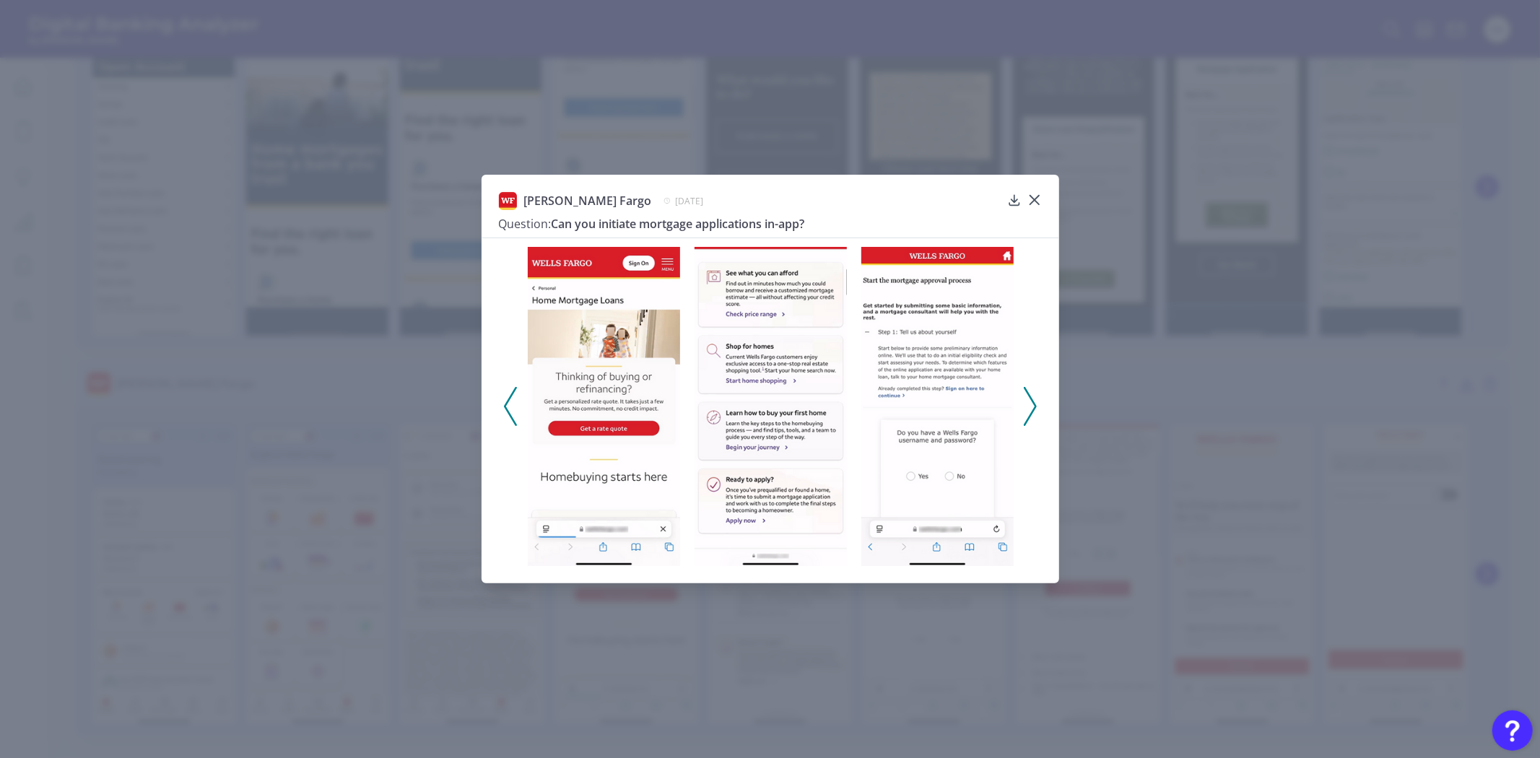
click at [1226, 429] on div "[PERSON_NAME] Fargo [DATE] Question: Can you initiate mortgage applications in-…" at bounding box center [770, 379] width 1540 height 758
click at [1041, 189] on div "[PERSON_NAME] Fargo [DATE] Question: Can you initiate mortgage applications in-…" at bounding box center [769, 379] width 577 height 409
click at [1036, 207] on div at bounding box center [1034, 210] width 14 height 14
click at [1041, 195] on icon at bounding box center [1034, 200] width 14 height 14
